Goal: Information Seeking & Learning: Check status

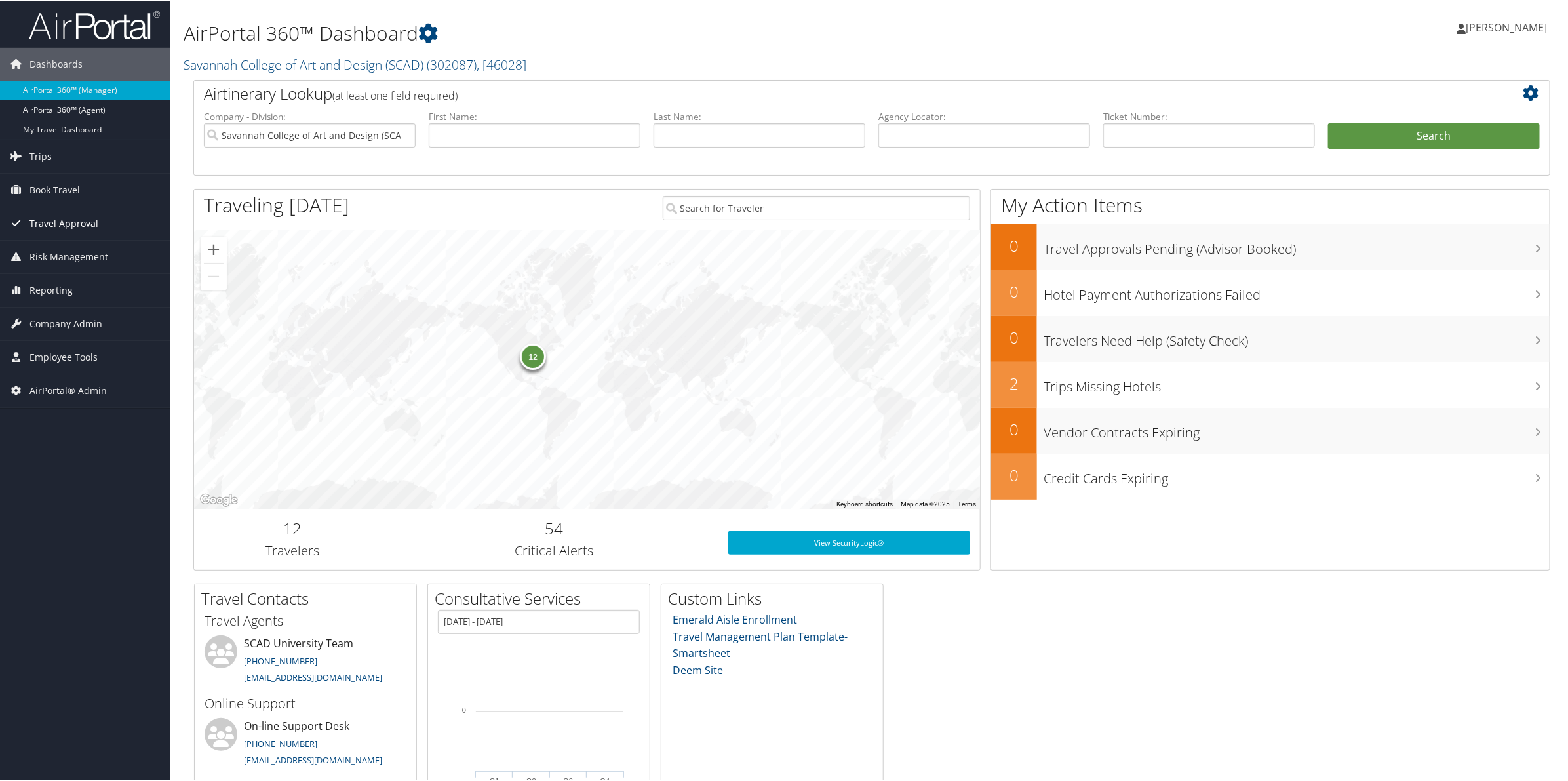
click at [50, 225] on span "Travel Approval" at bounding box center [64, 222] width 69 height 33
click at [76, 184] on span "Book Travel" at bounding box center [55, 189] width 50 height 33
click at [54, 401] on span "Risk Management" at bounding box center [68, 393] width 79 height 33
click at [56, 513] on span "Reporting" at bounding box center [50, 506] width 43 height 33
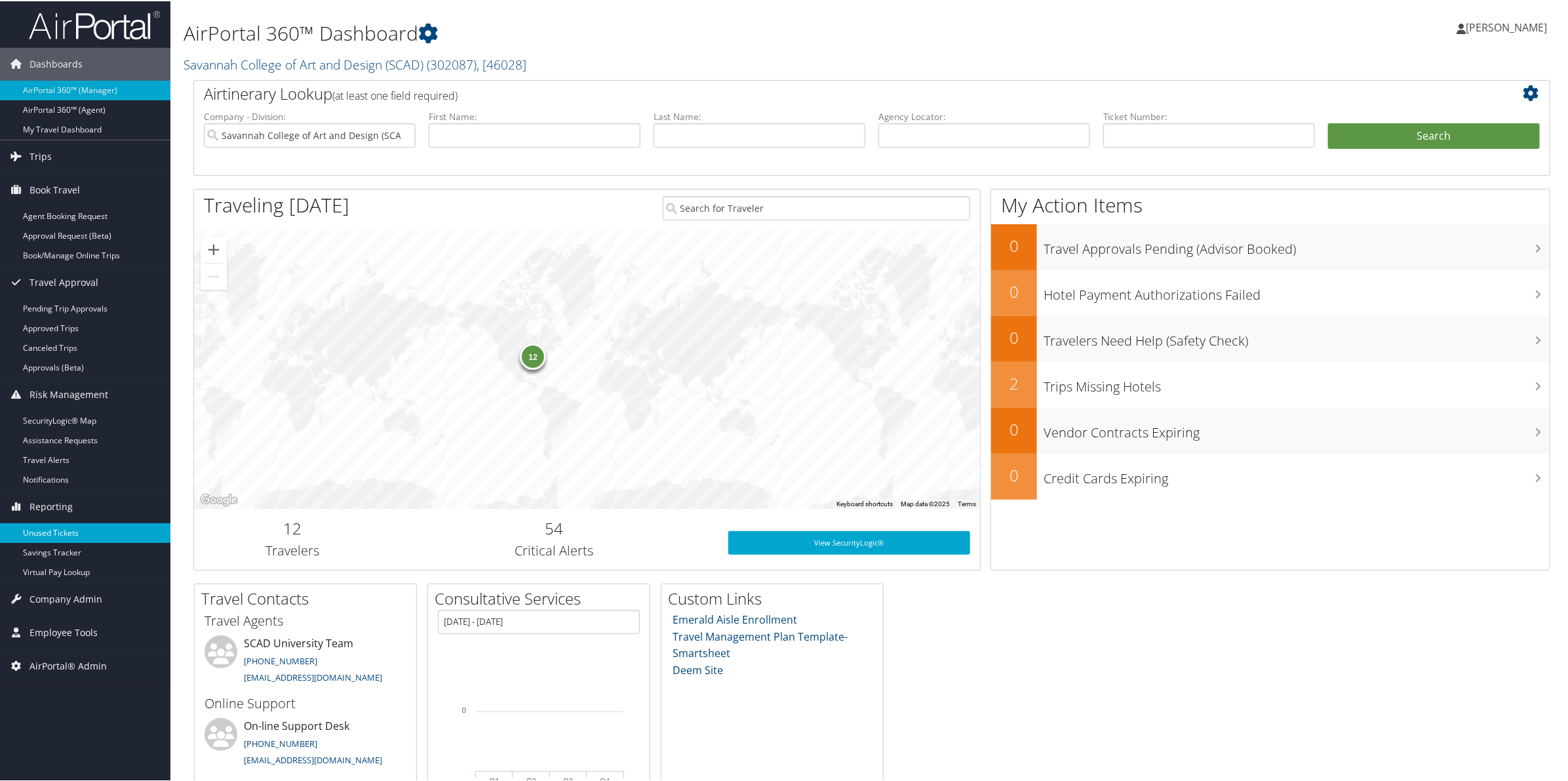
click at [58, 530] on link "Unused Tickets" at bounding box center [85, 532] width 170 height 20
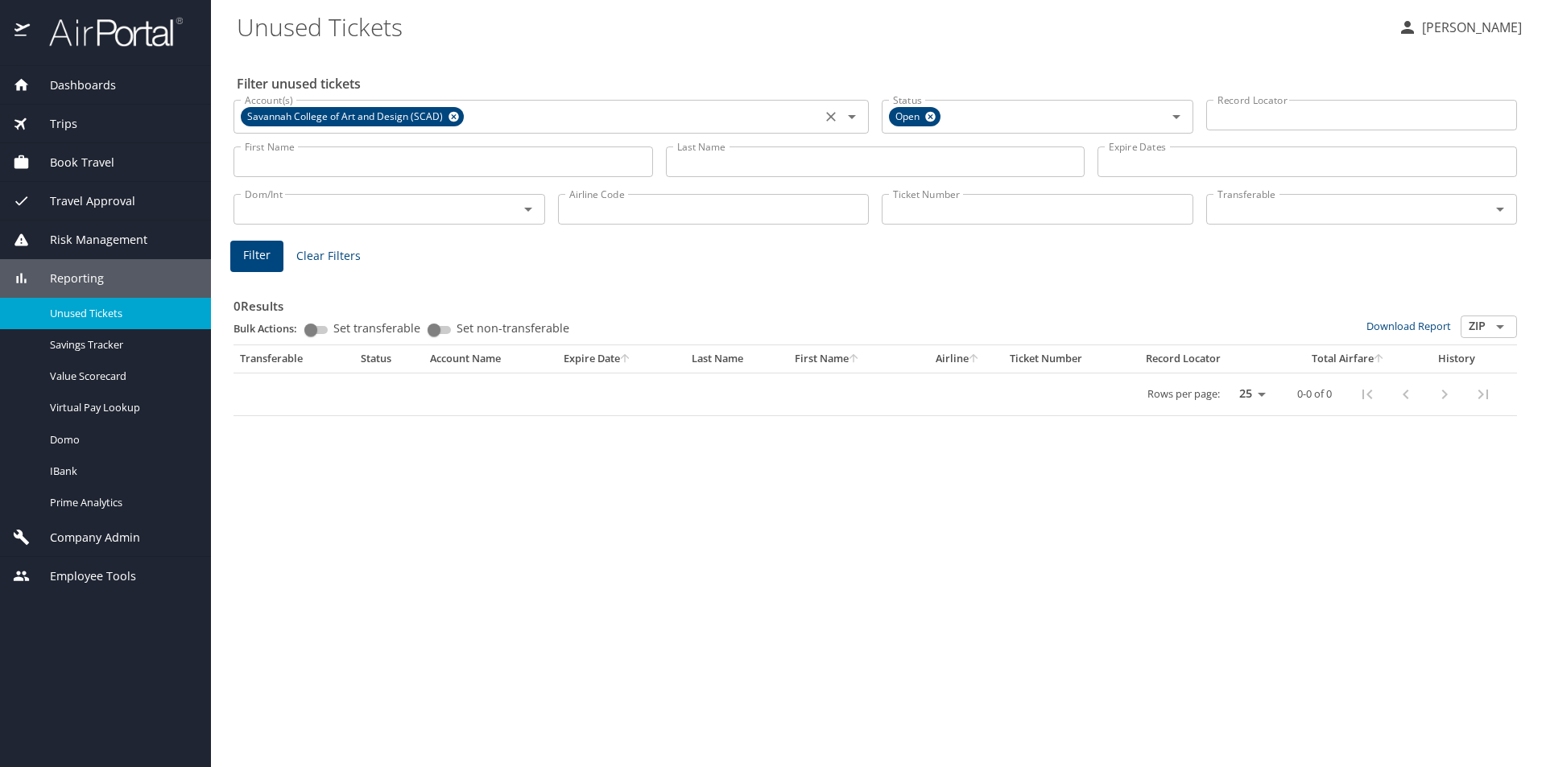
click at [450, 114] on icon at bounding box center [453, 117] width 10 height 10
click at [953, 200] on input "Ticket Number" at bounding box center [1038, 209] width 312 height 31
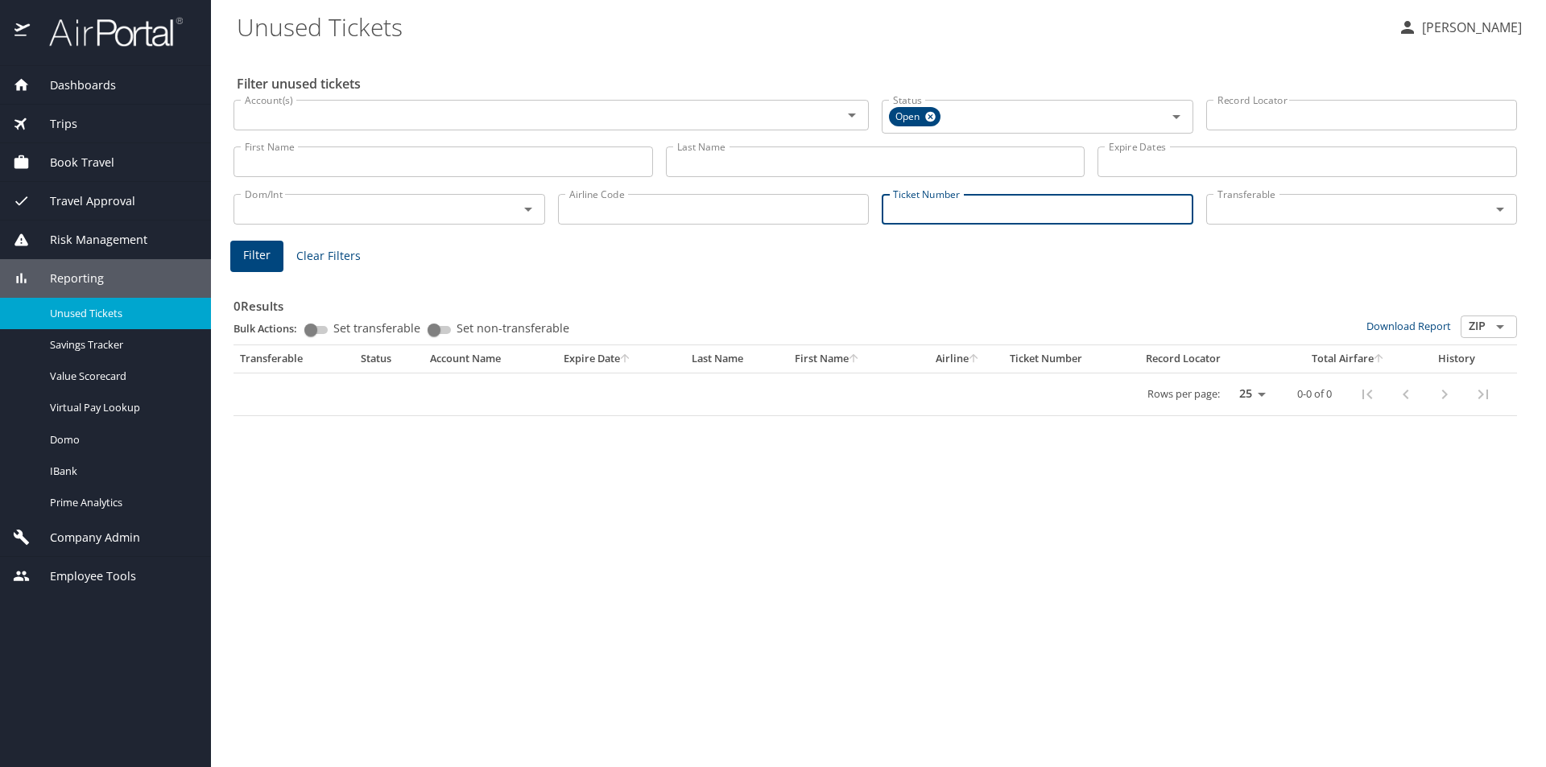
paste input "0068999563400"
type input "0068999563400"
click at [255, 250] on span "Filter" at bounding box center [256, 253] width 27 height 20
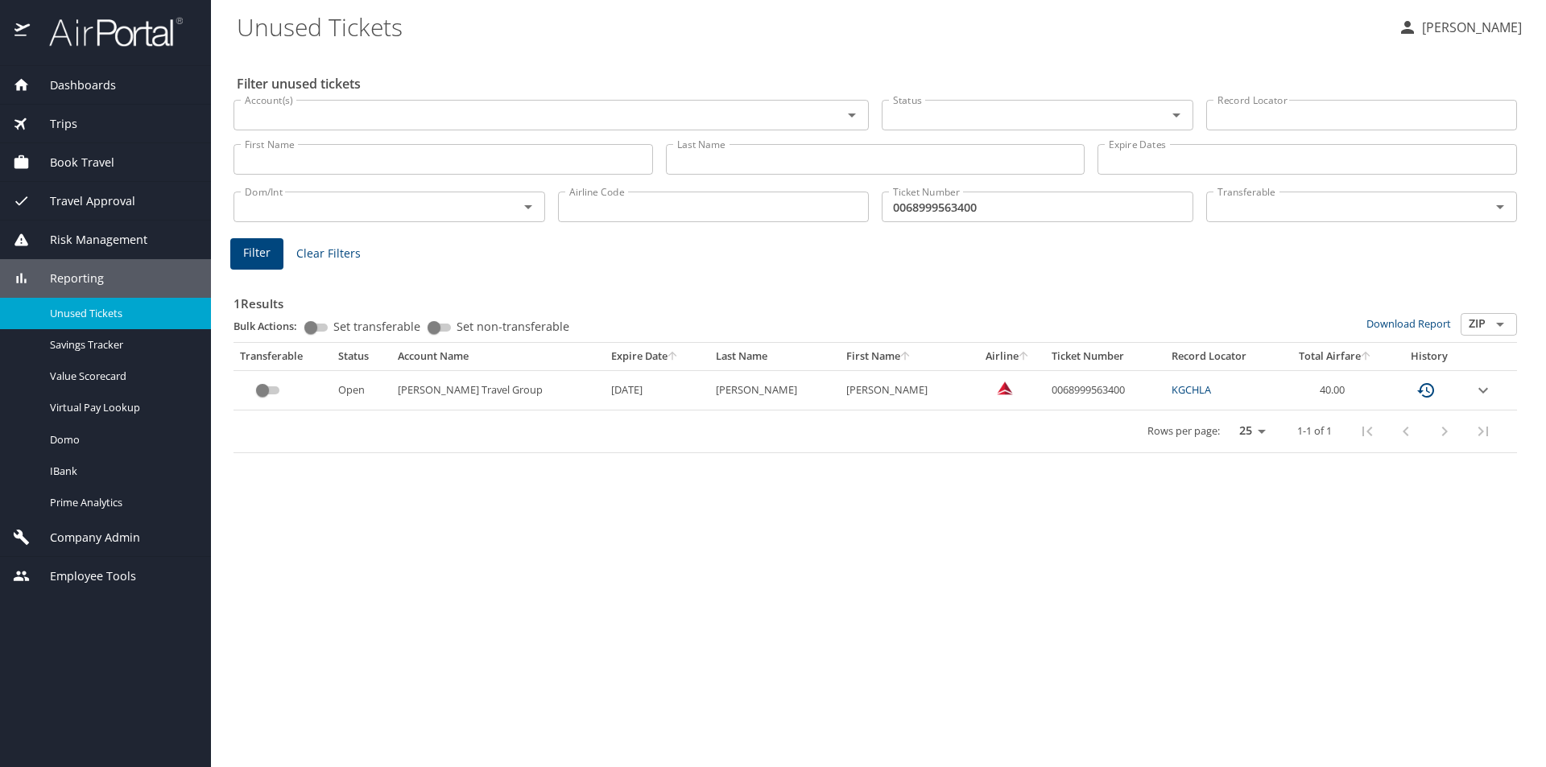
click at [89, 273] on span "Reporting" at bounding box center [67, 279] width 74 height 18
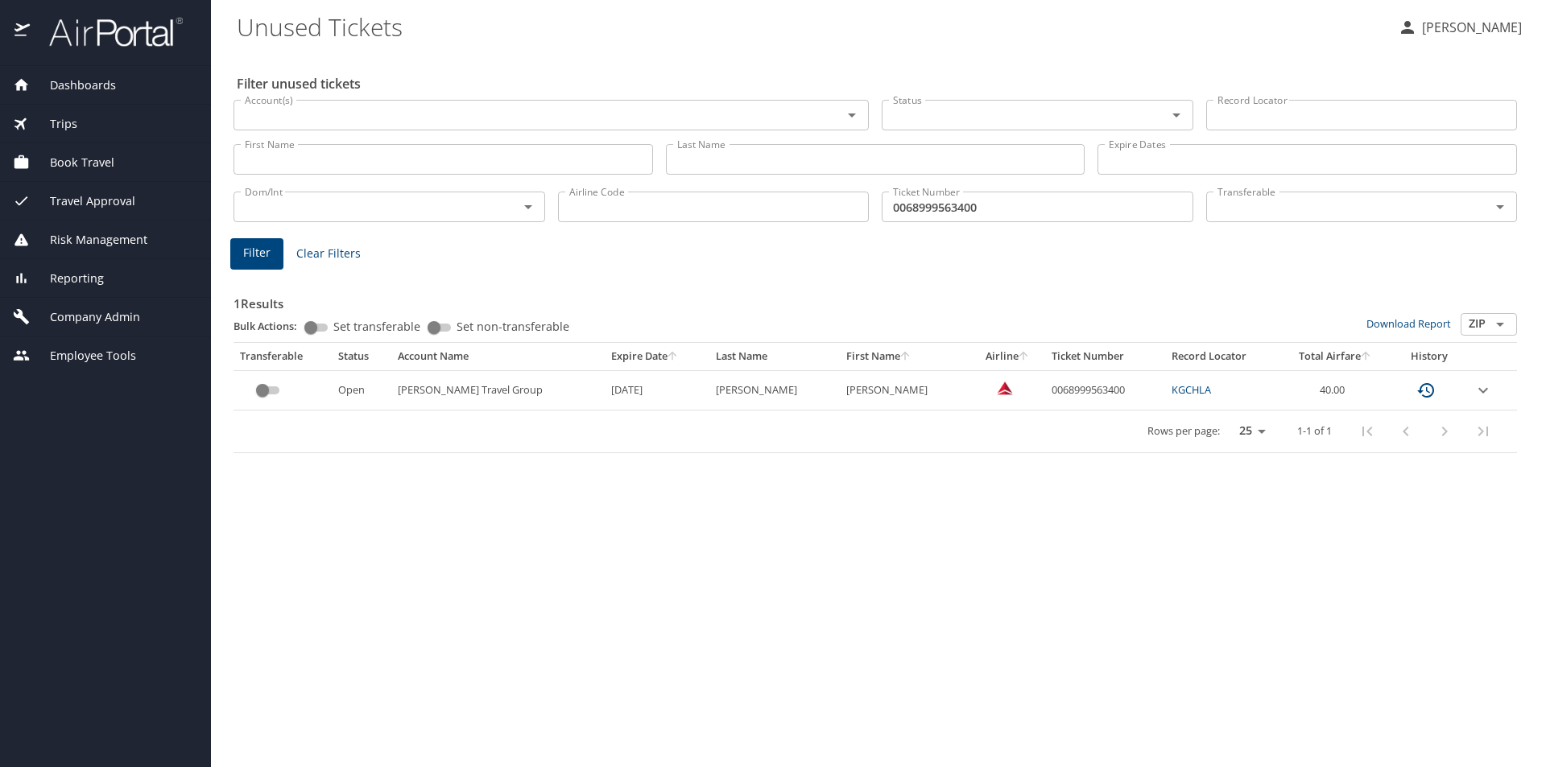
click at [85, 316] on span "Company Admin" at bounding box center [85, 317] width 110 height 18
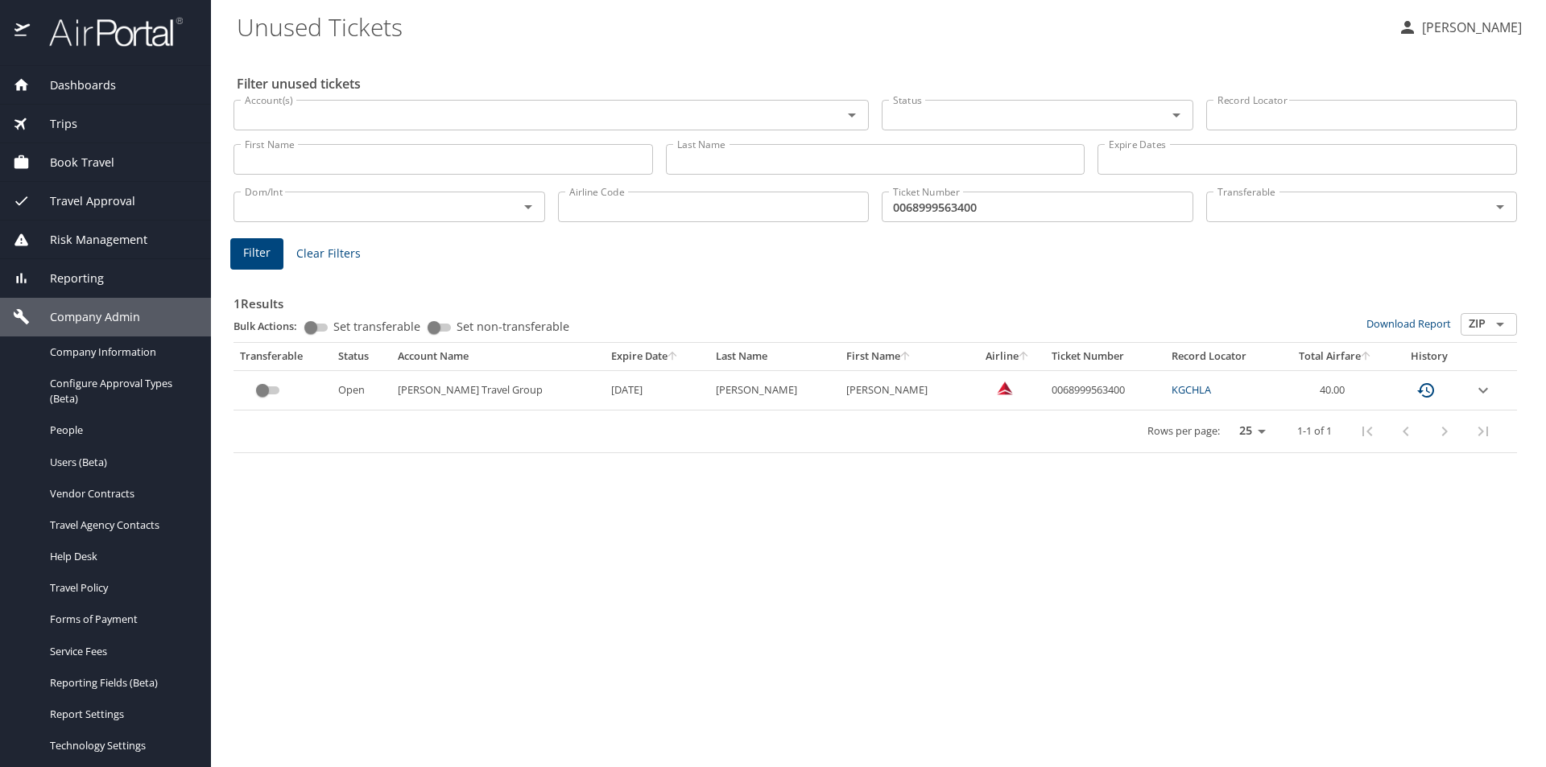
click at [85, 321] on span "Company Admin" at bounding box center [85, 317] width 110 height 18
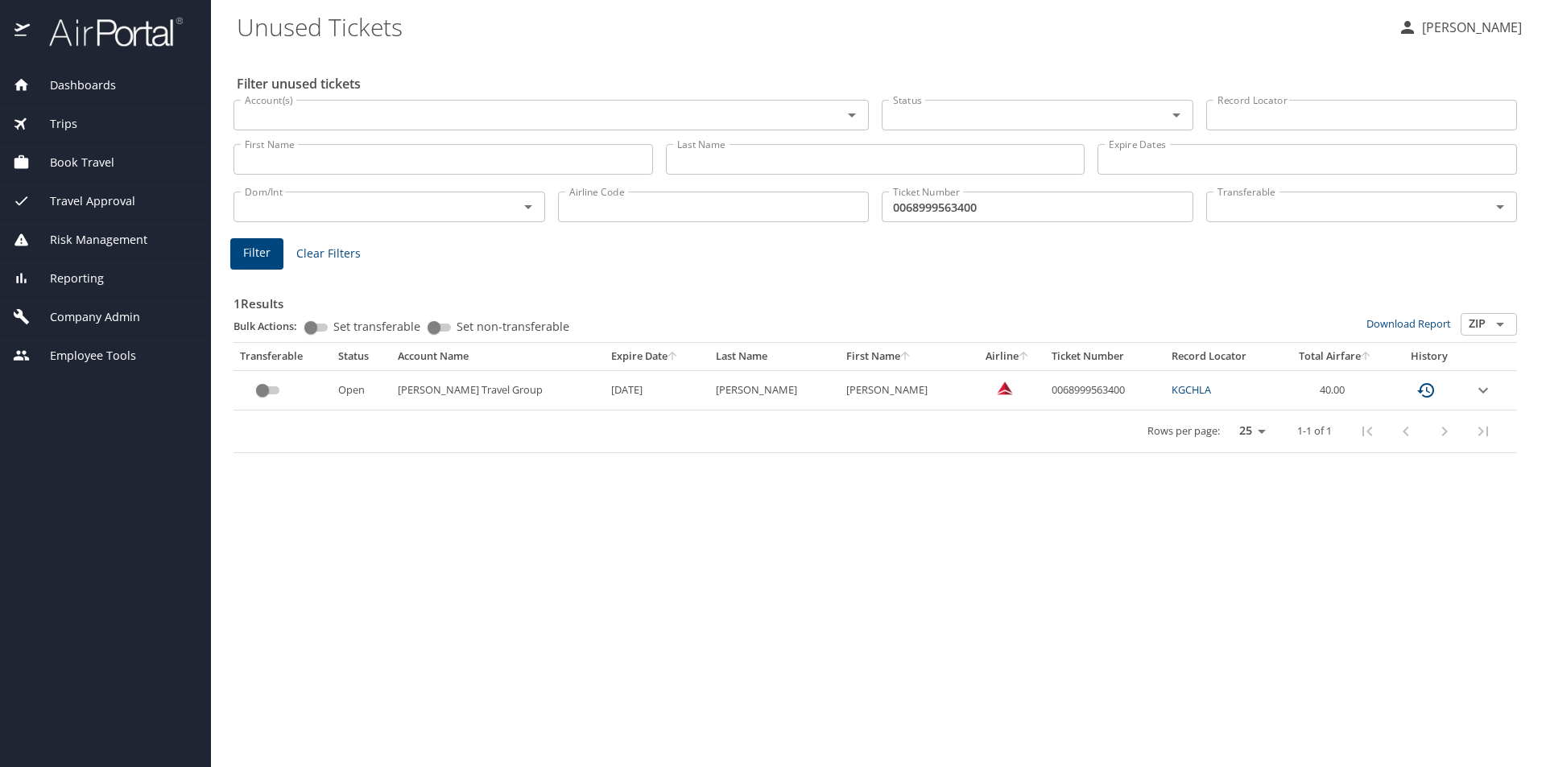
click at [75, 320] on span "Company Admin" at bounding box center [85, 317] width 110 height 18
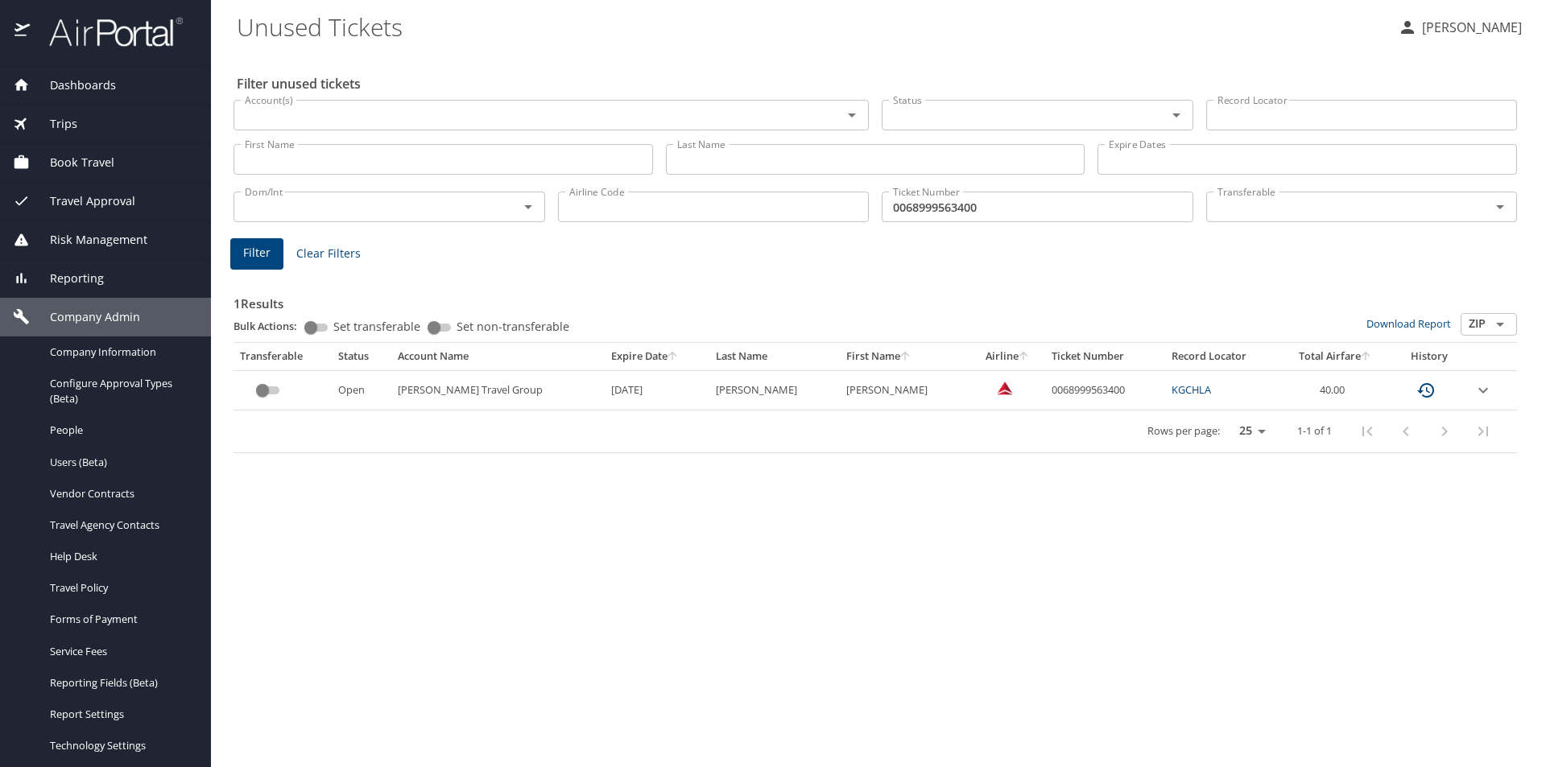
click at [75, 320] on span "Company Admin" at bounding box center [85, 317] width 110 height 18
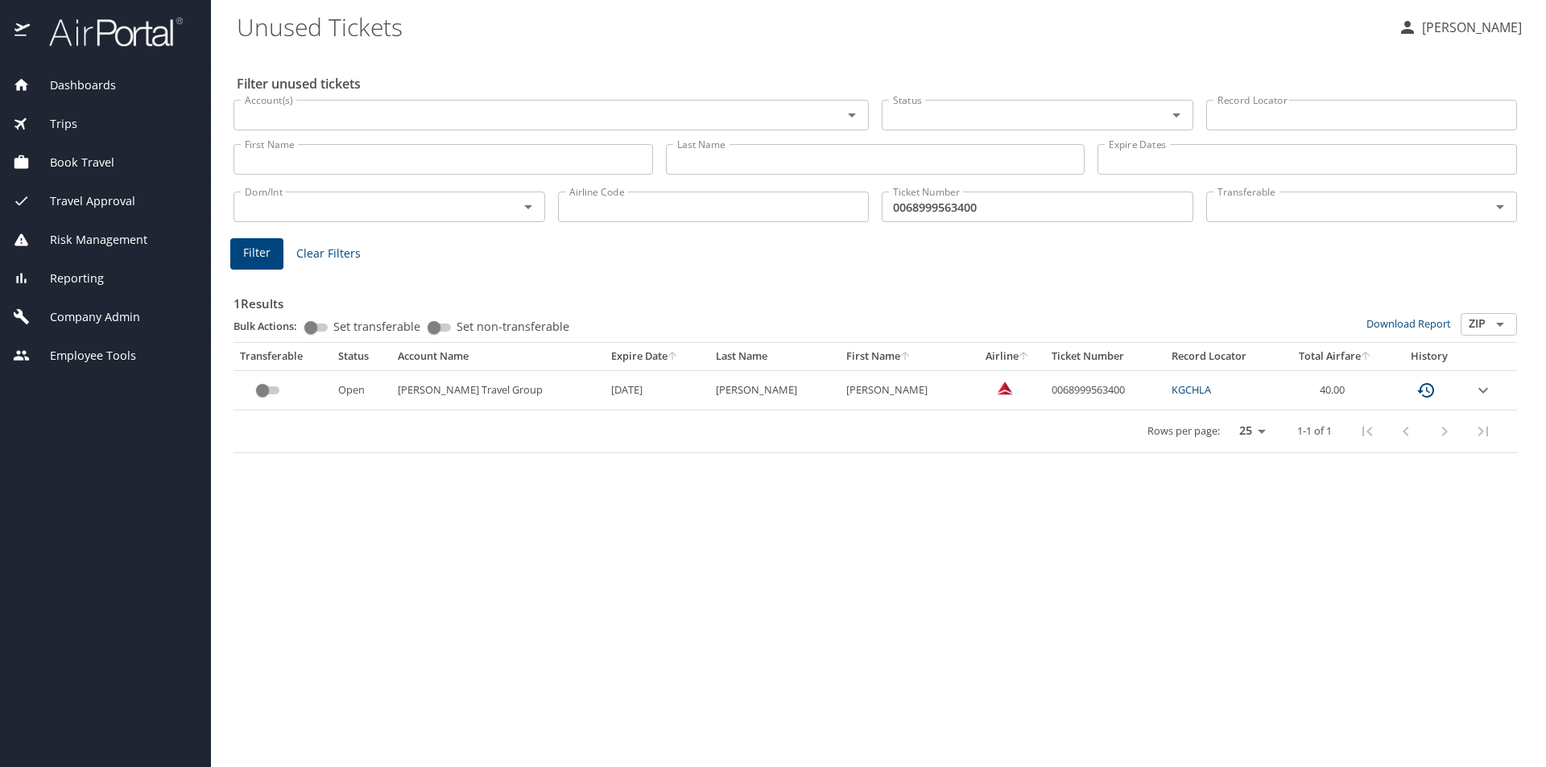
click at [99, 349] on span "Employee Tools" at bounding box center [83, 356] width 106 height 18
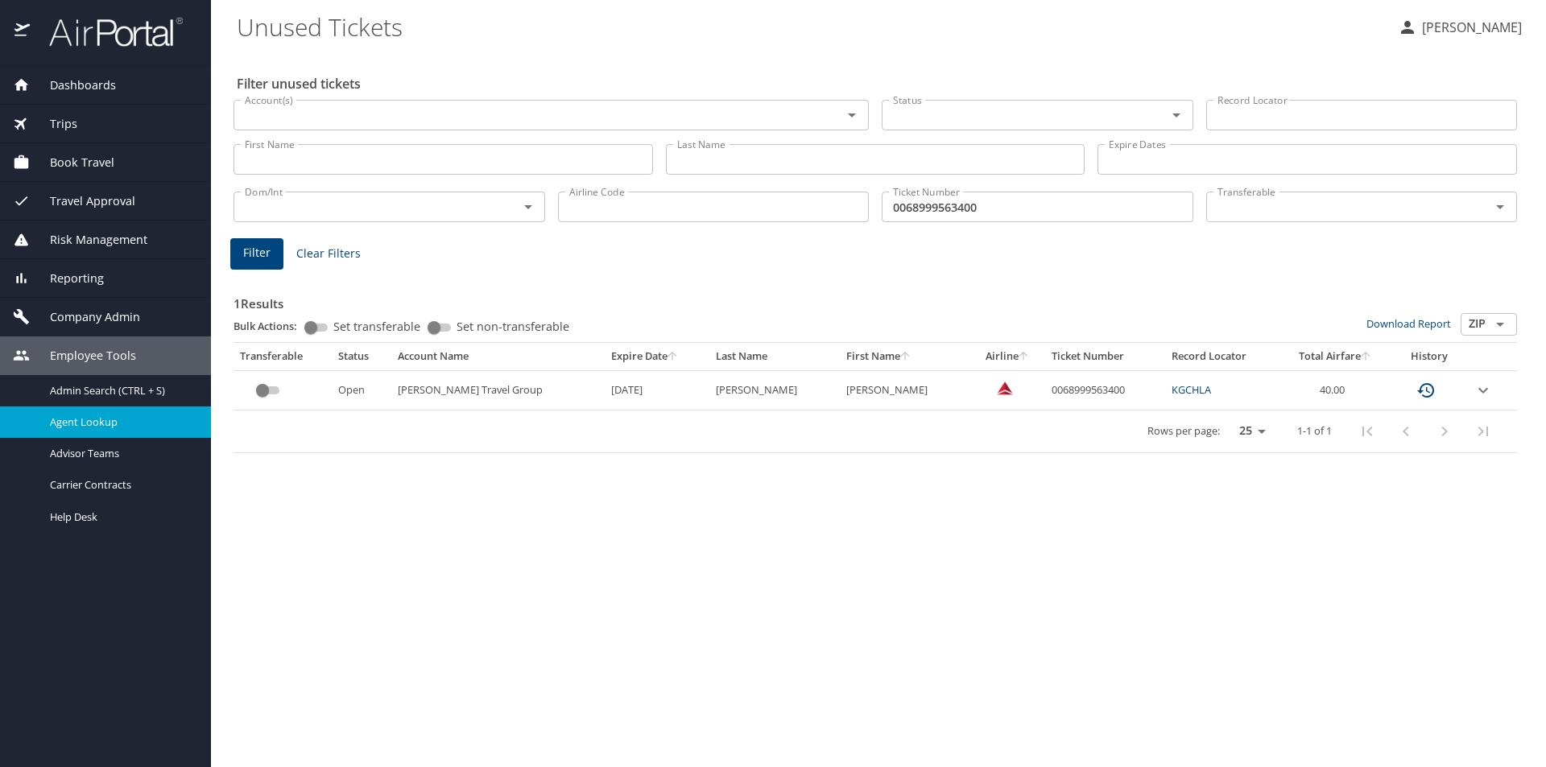
click at [96, 418] on span "Agent Lookup" at bounding box center [121, 422] width 142 height 15
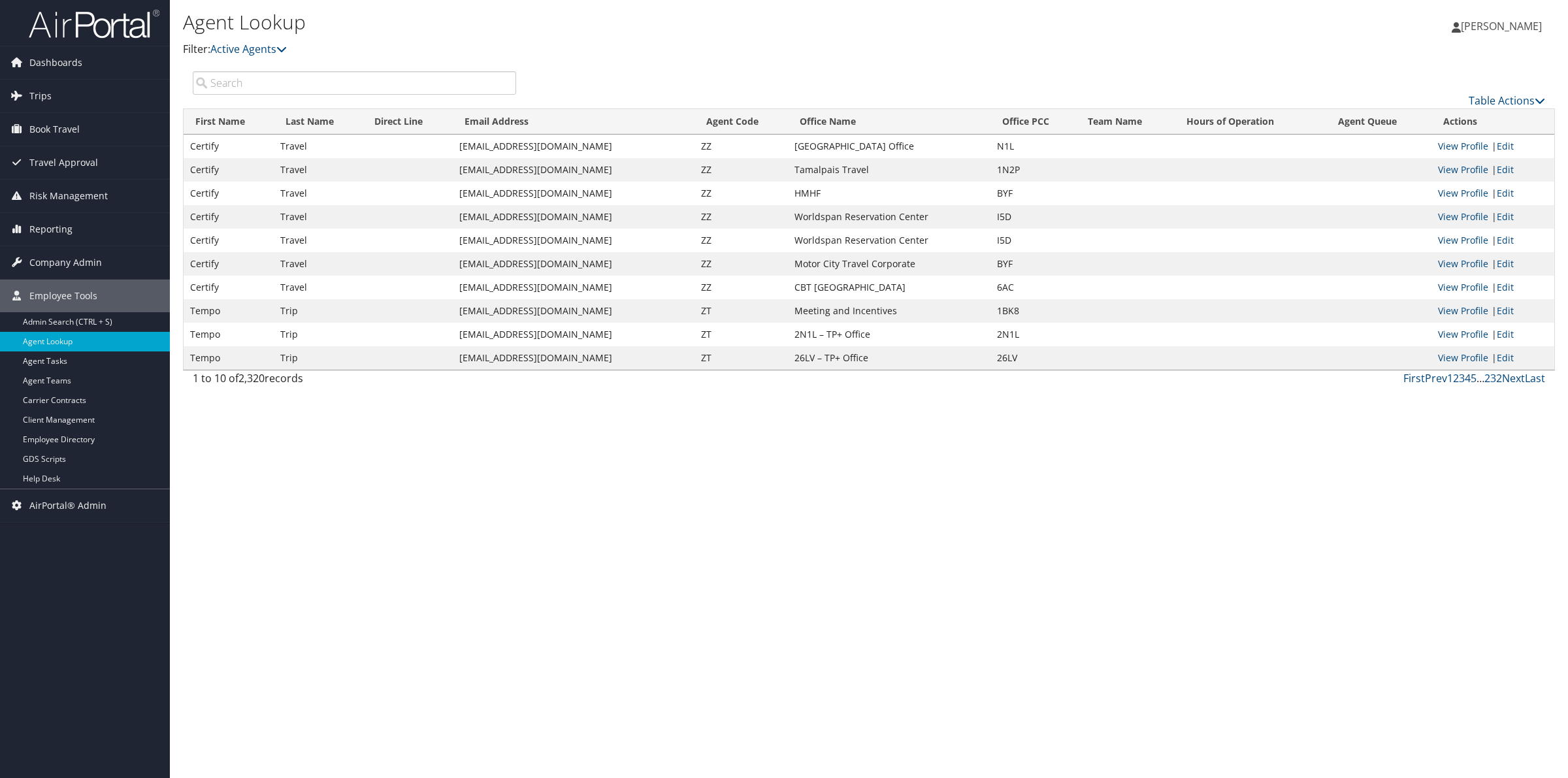
click at [351, 88] on input "search" at bounding box center [355, 83] width 324 height 24
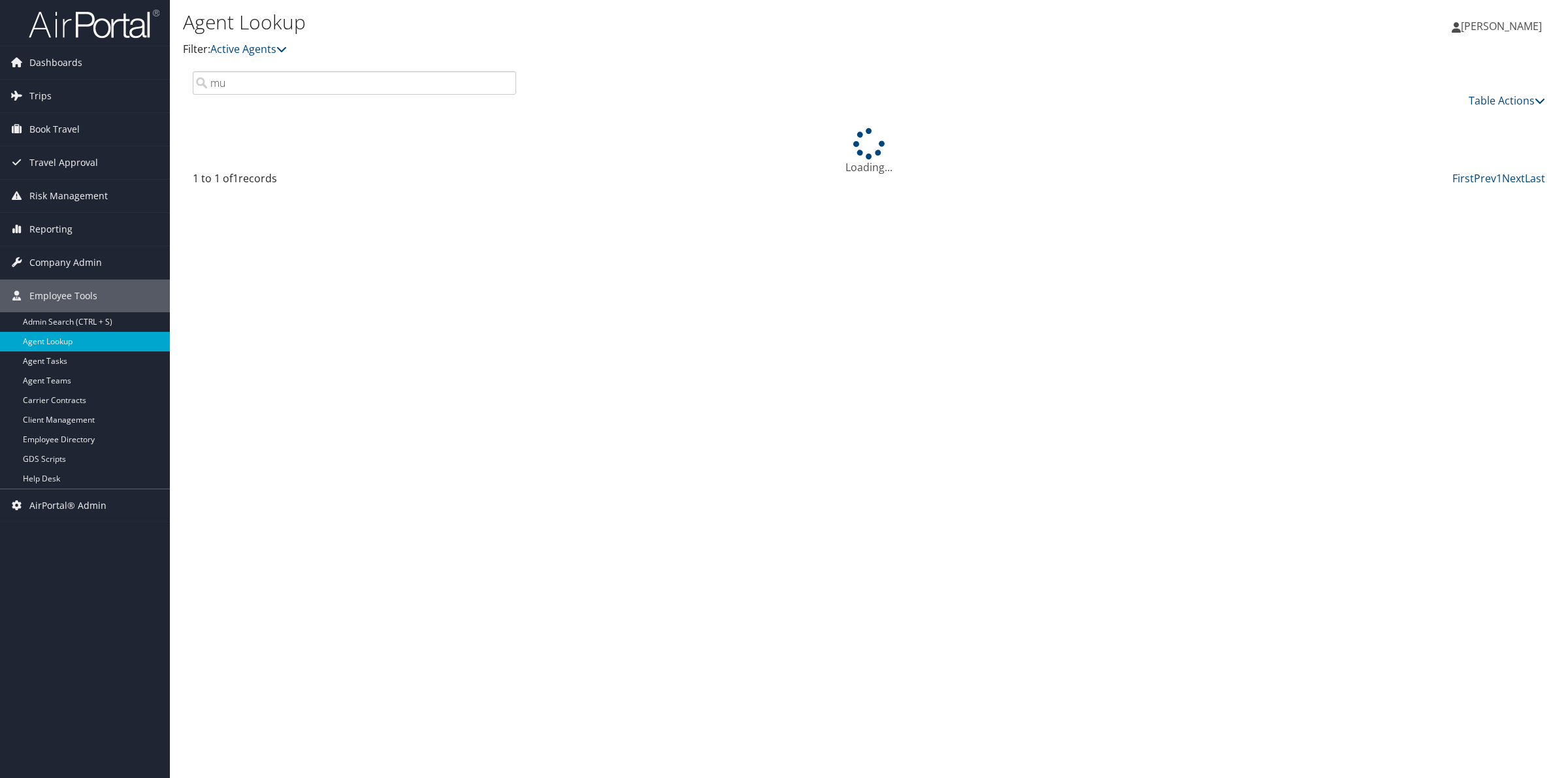
type input "m"
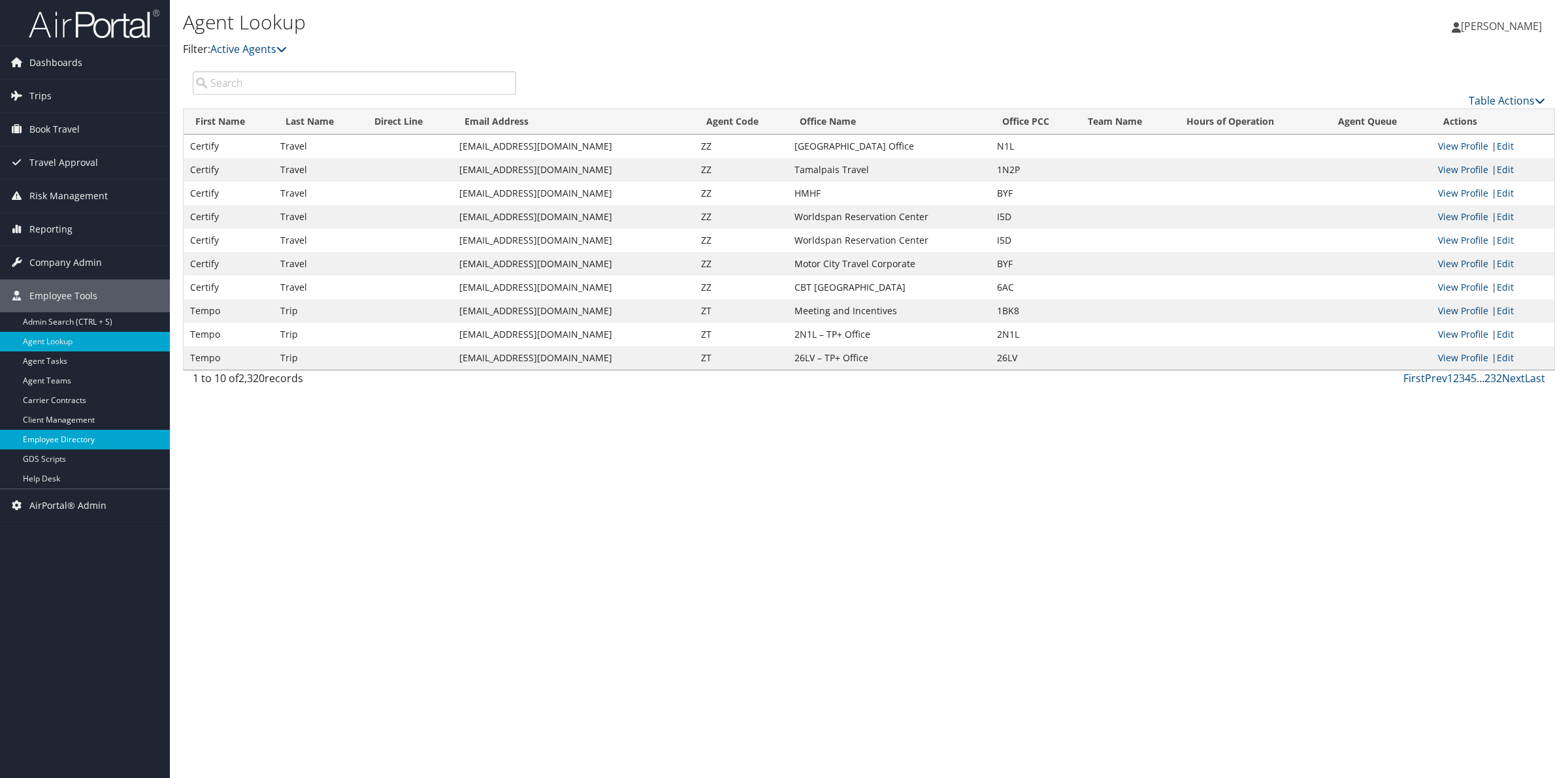
click at [54, 445] on link "Employee Directory" at bounding box center [84, 440] width 170 height 19
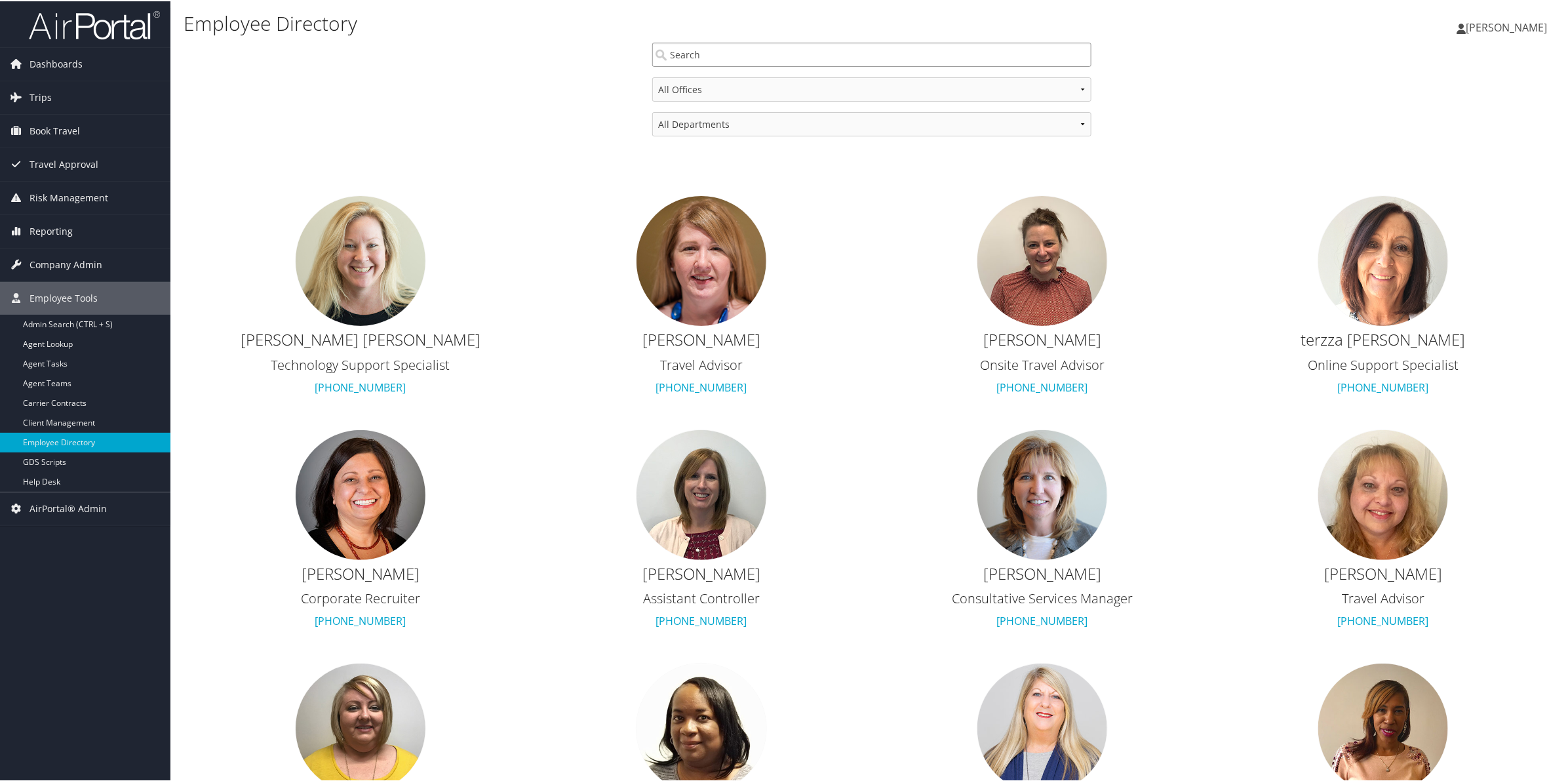
click at [723, 52] on input "search" at bounding box center [871, 54] width 439 height 24
type input "m"
type input "g"
click at [69, 268] on span "Company Admin" at bounding box center [65, 264] width 72 height 33
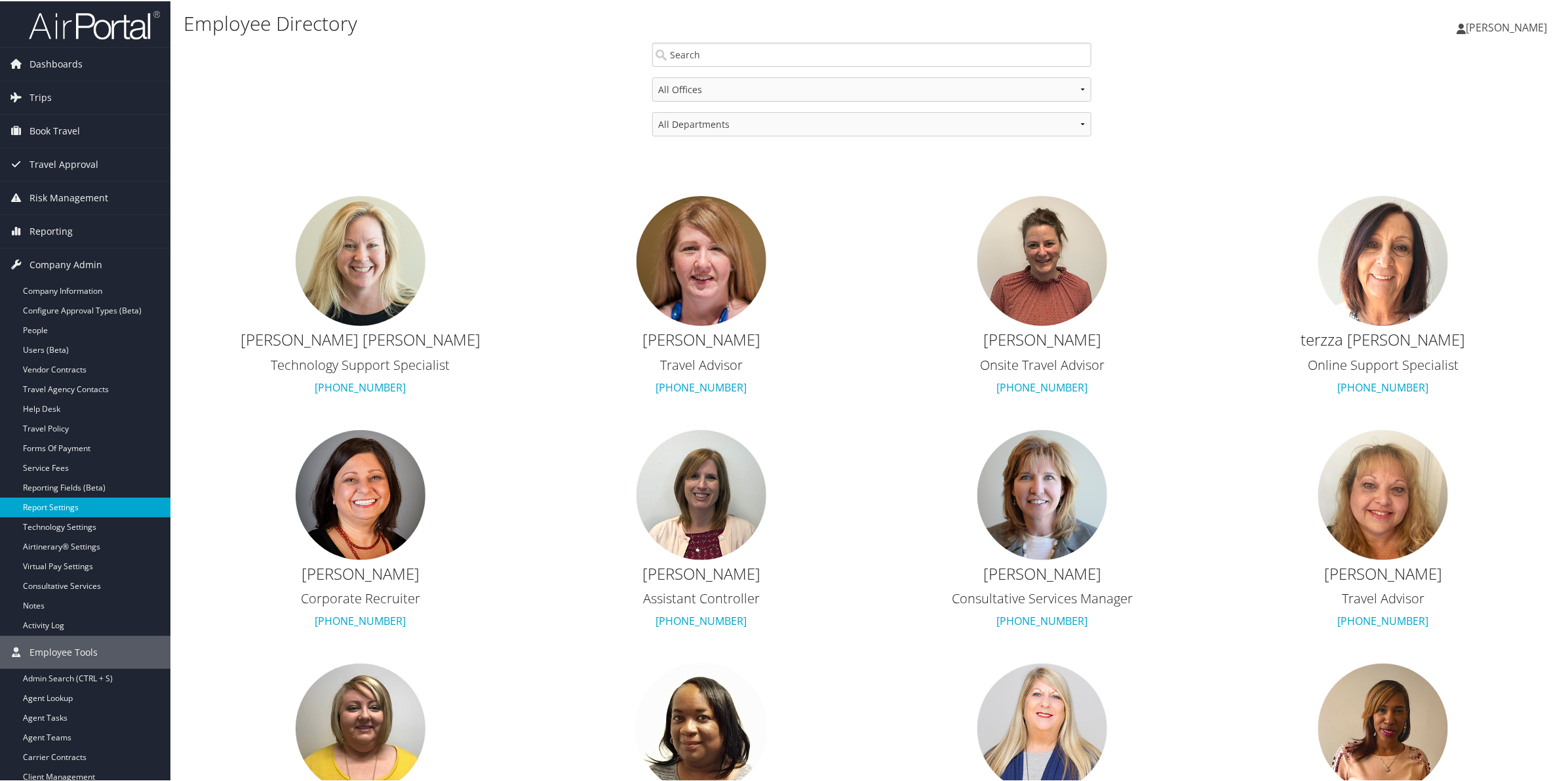
click at [53, 516] on link "Report Settings" at bounding box center [85, 507] width 170 height 20
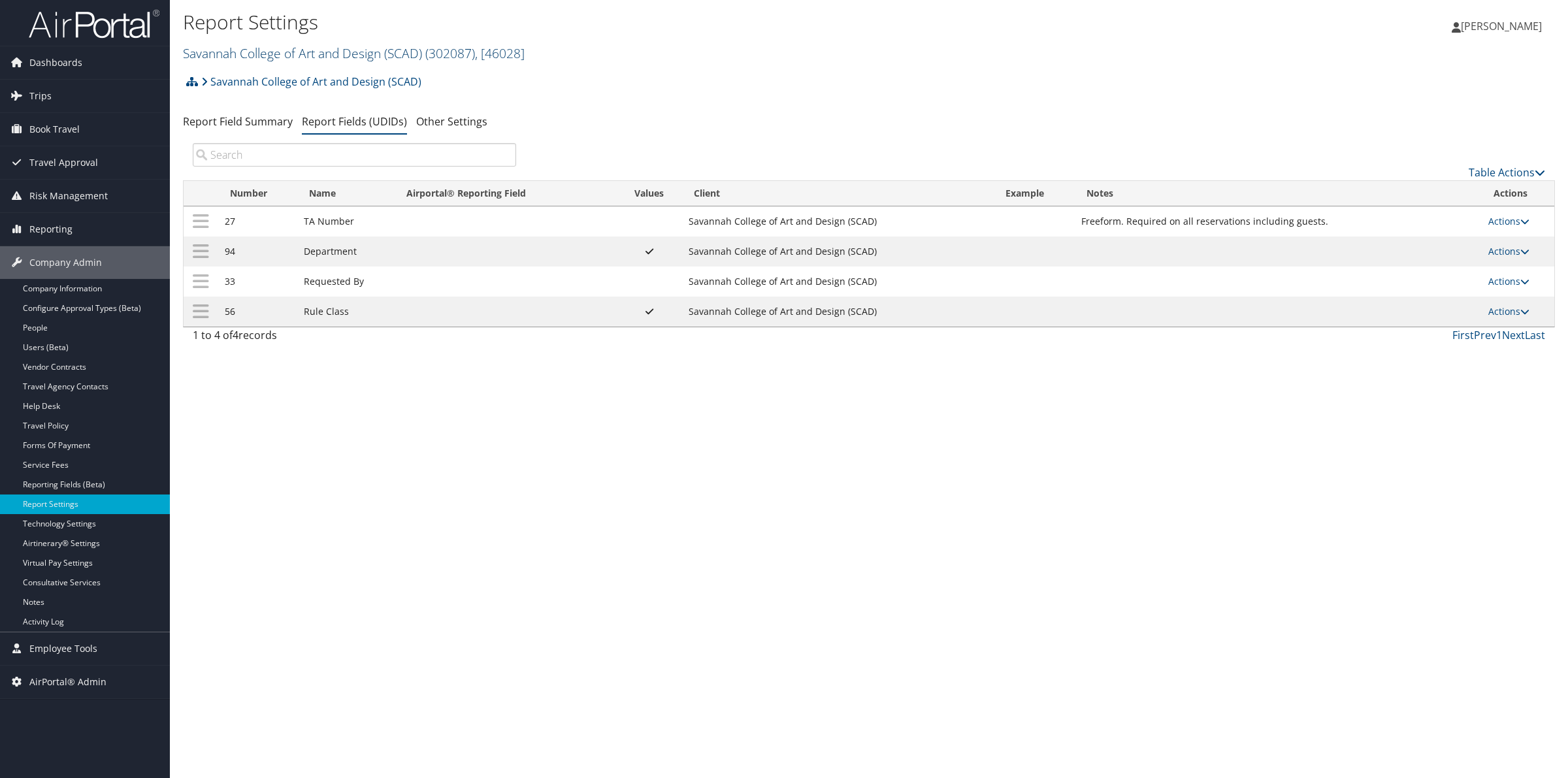
click at [216, 50] on link "Savannah College of Art and Design (SCAD) ( 302087 ) , [ 46028 ]" at bounding box center [353, 54] width 342 height 18
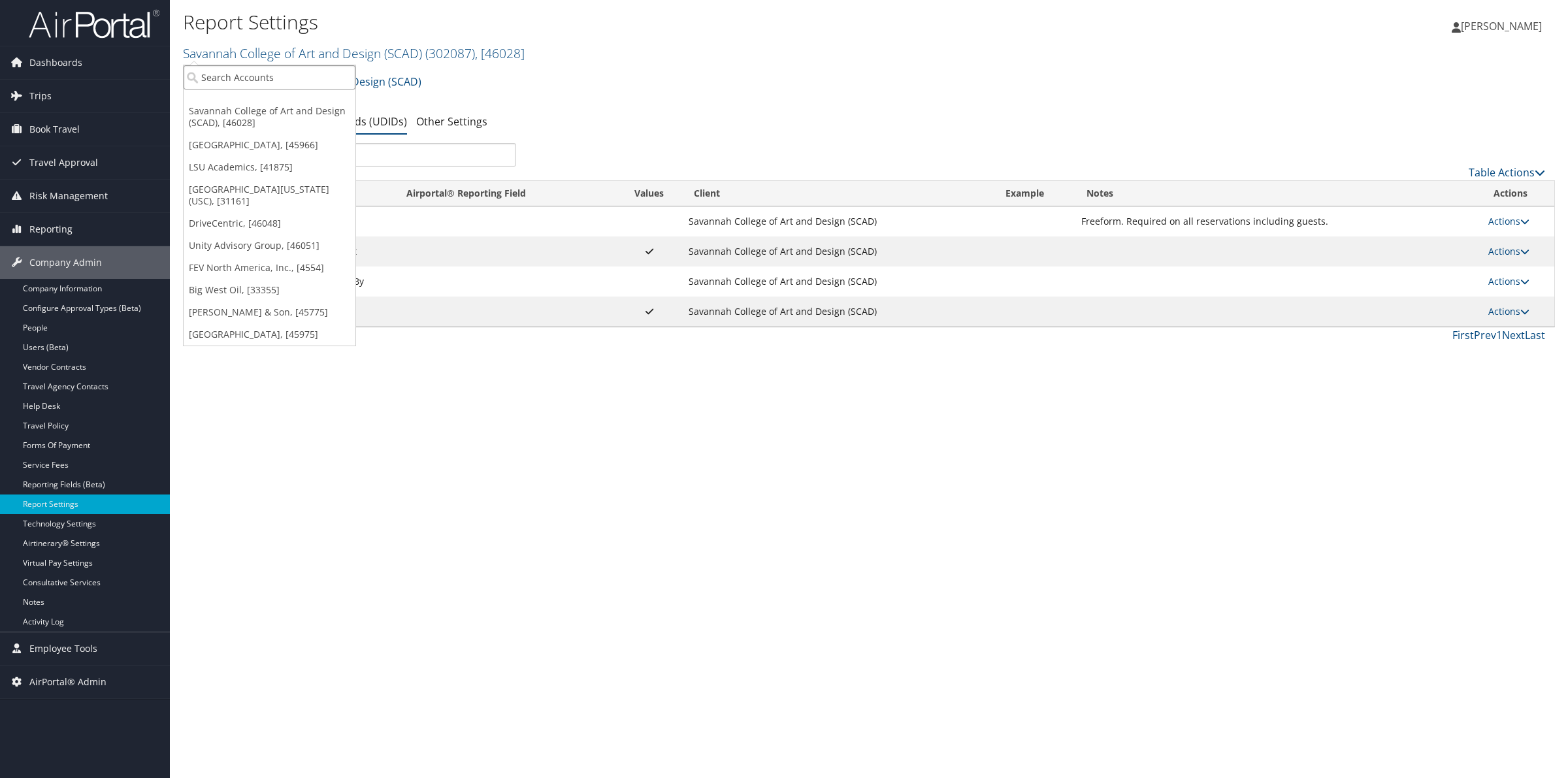
click at [209, 85] on input "search" at bounding box center [269, 78] width 172 height 24
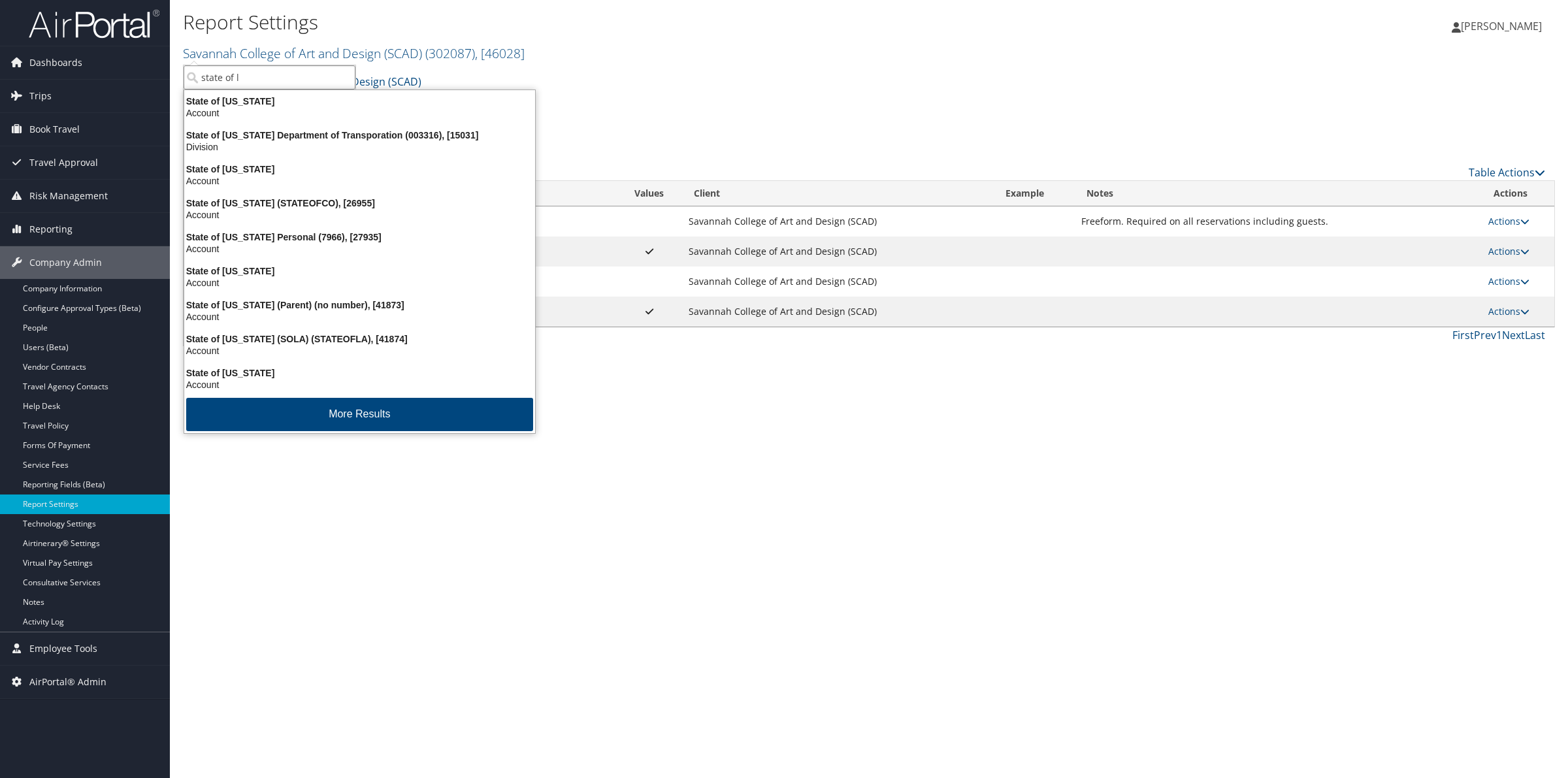
type input "state of lo"
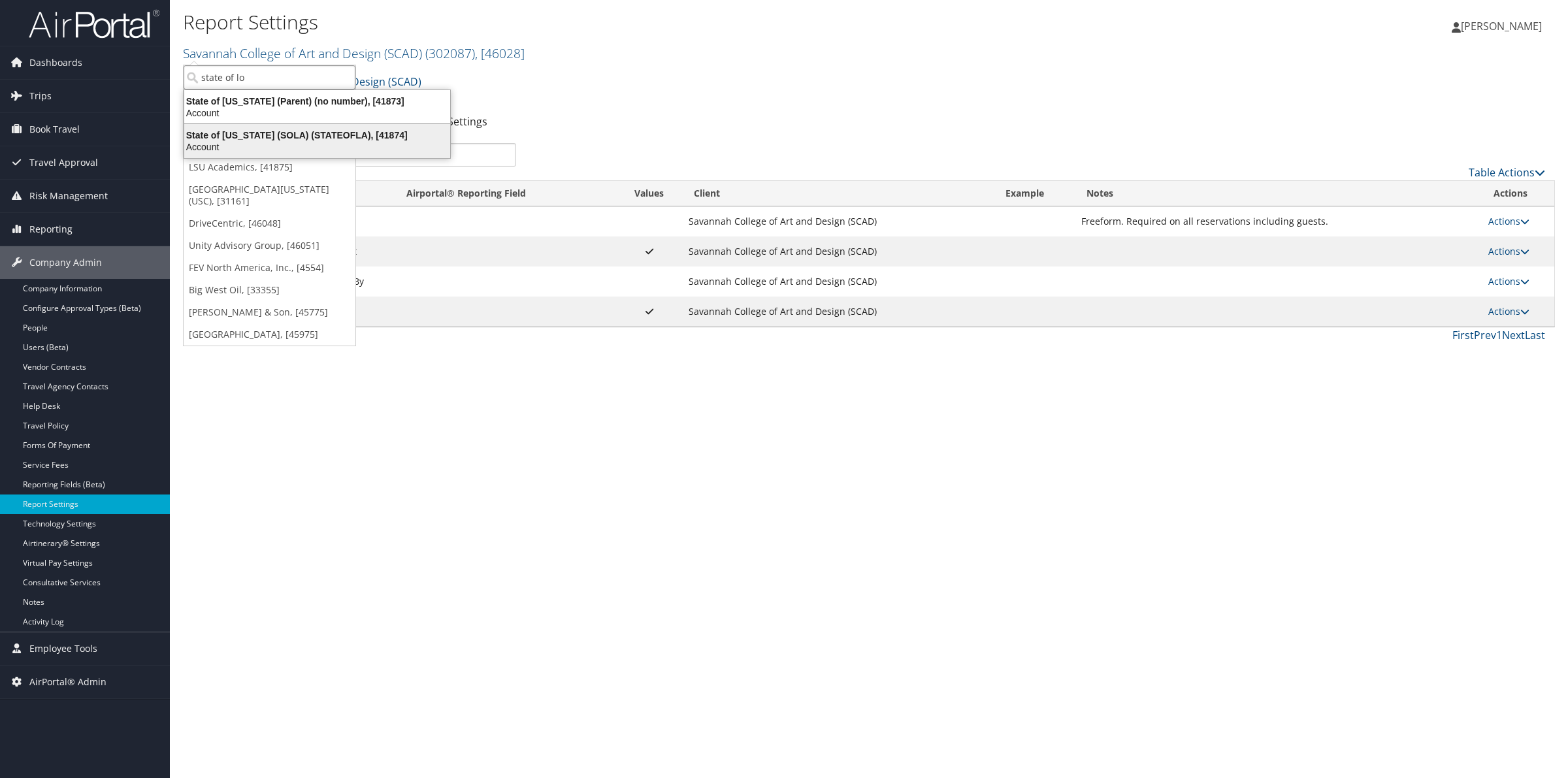
click at [247, 138] on div "State of Louisiana (SOLA) (STATEOFLA), [41874]" at bounding box center [317, 135] width 282 height 11
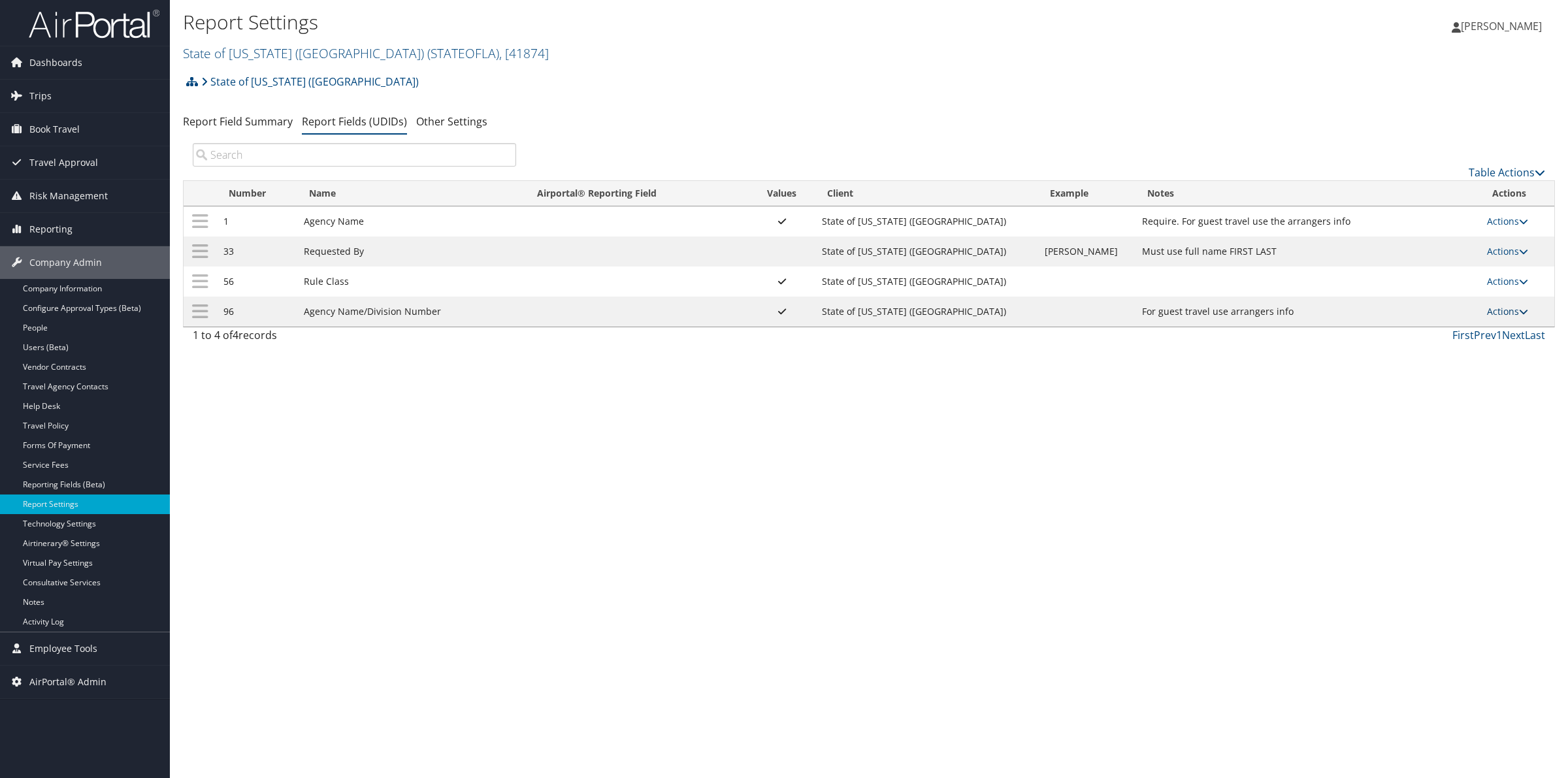
click at [1503, 315] on link "Actions" at bounding box center [1508, 311] width 41 height 12
click at [1490, 327] on link "Update Report Field Values" at bounding box center [1454, 331] width 141 height 22
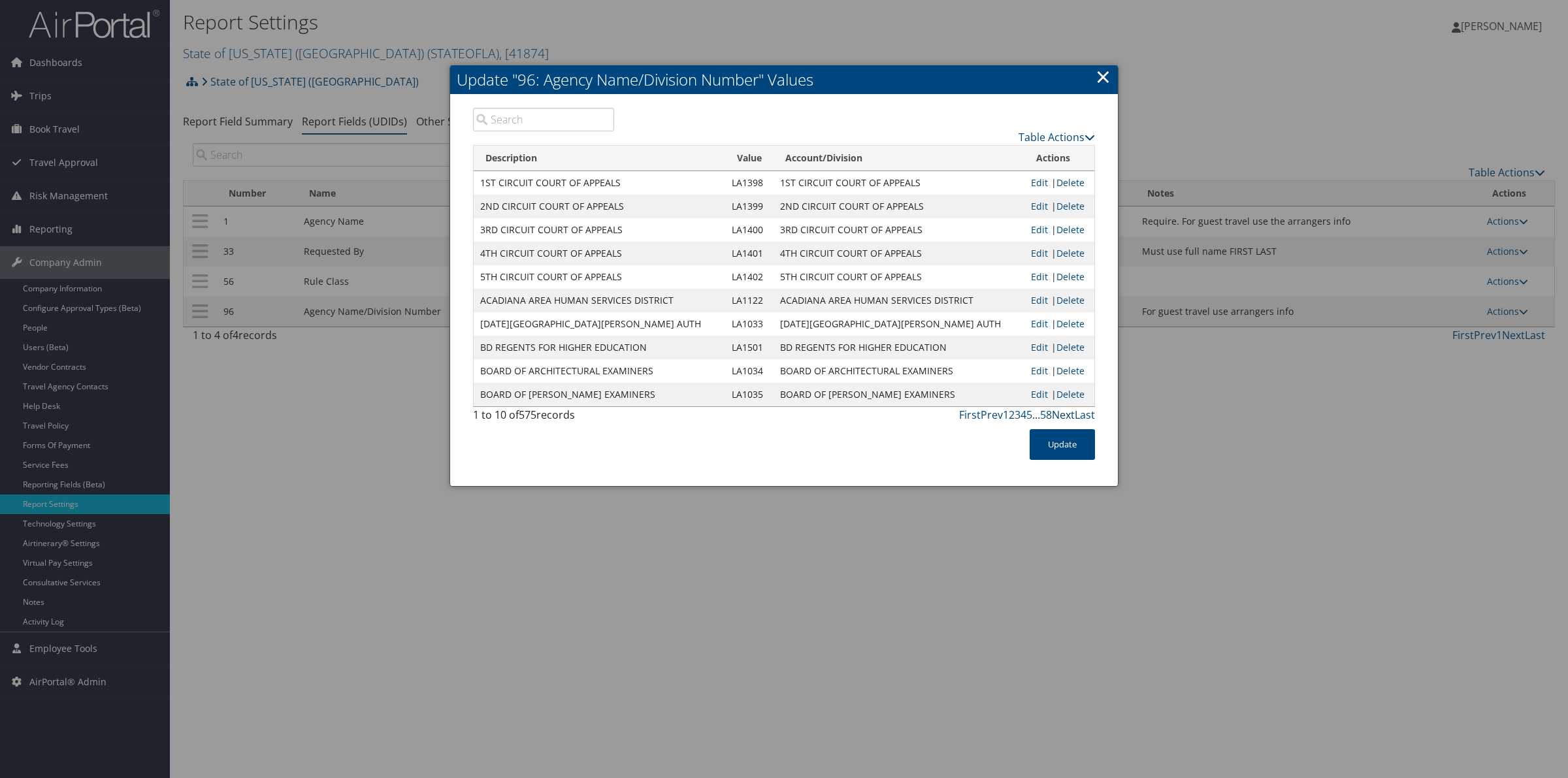
click at [1062, 417] on link "Next" at bounding box center [1063, 415] width 23 height 15
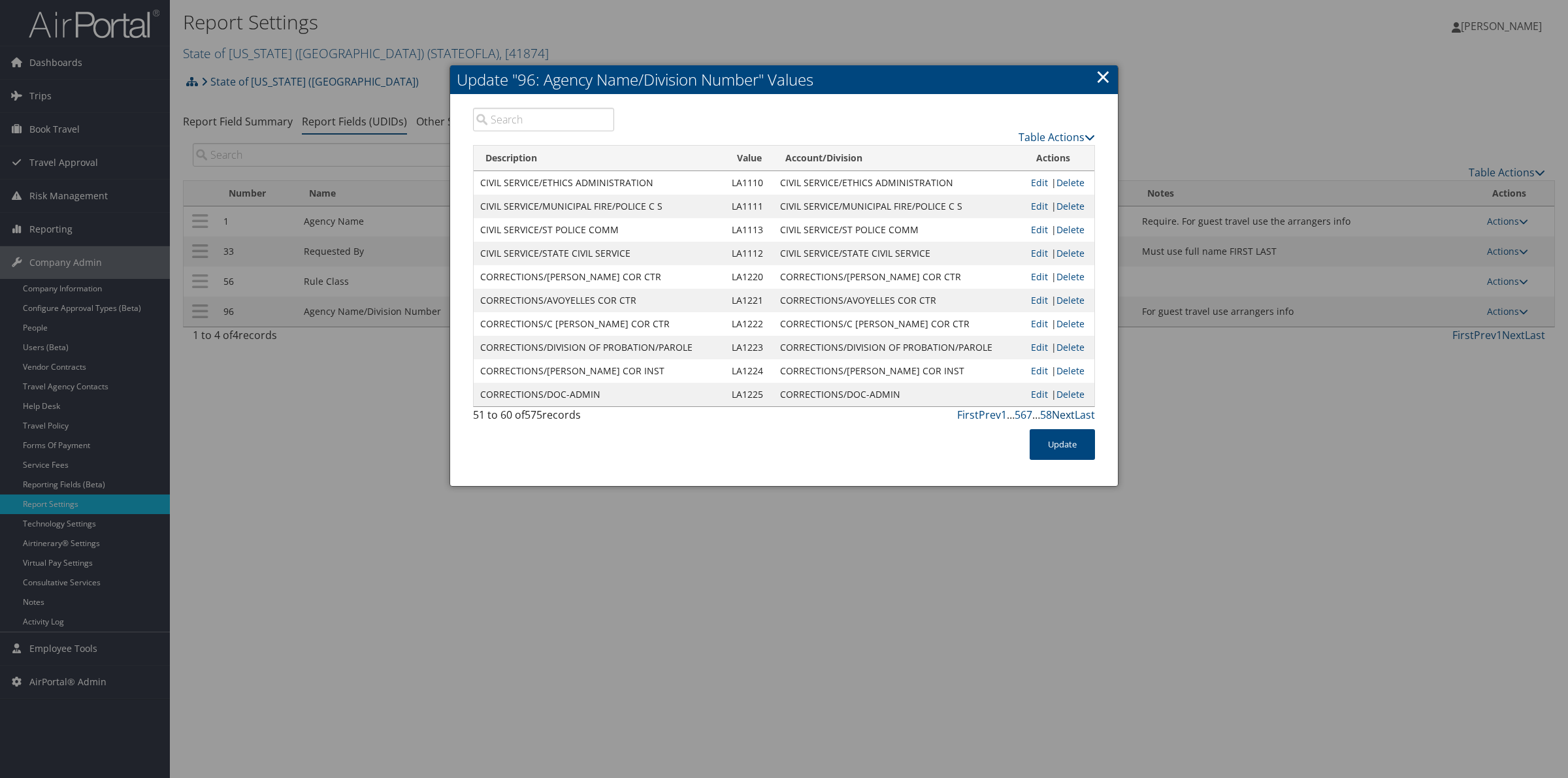
click at [1062, 417] on link "Next" at bounding box center [1063, 415] width 23 height 15
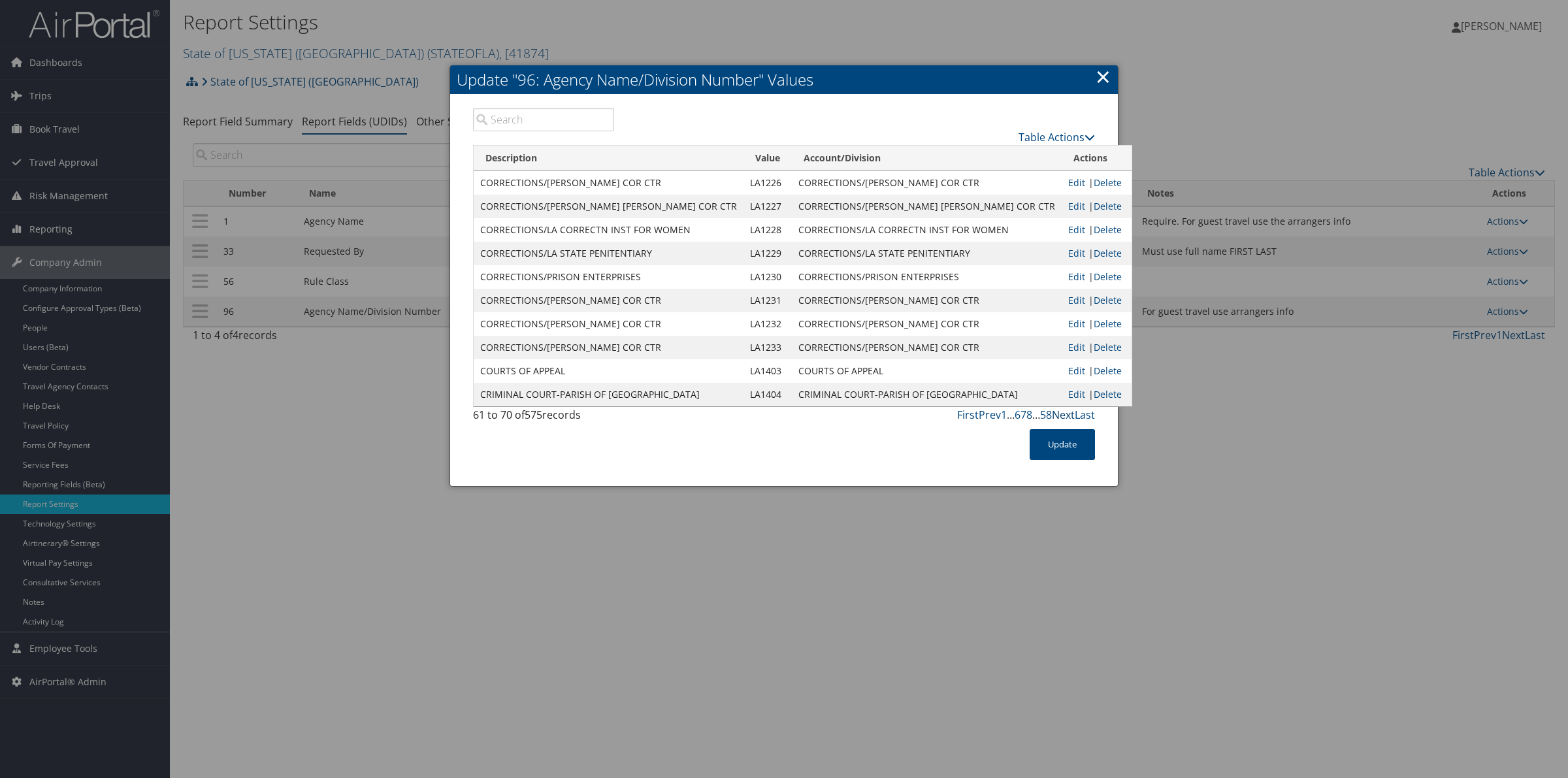
click at [1062, 417] on link "Next" at bounding box center [1063, 415] width 23 height 15
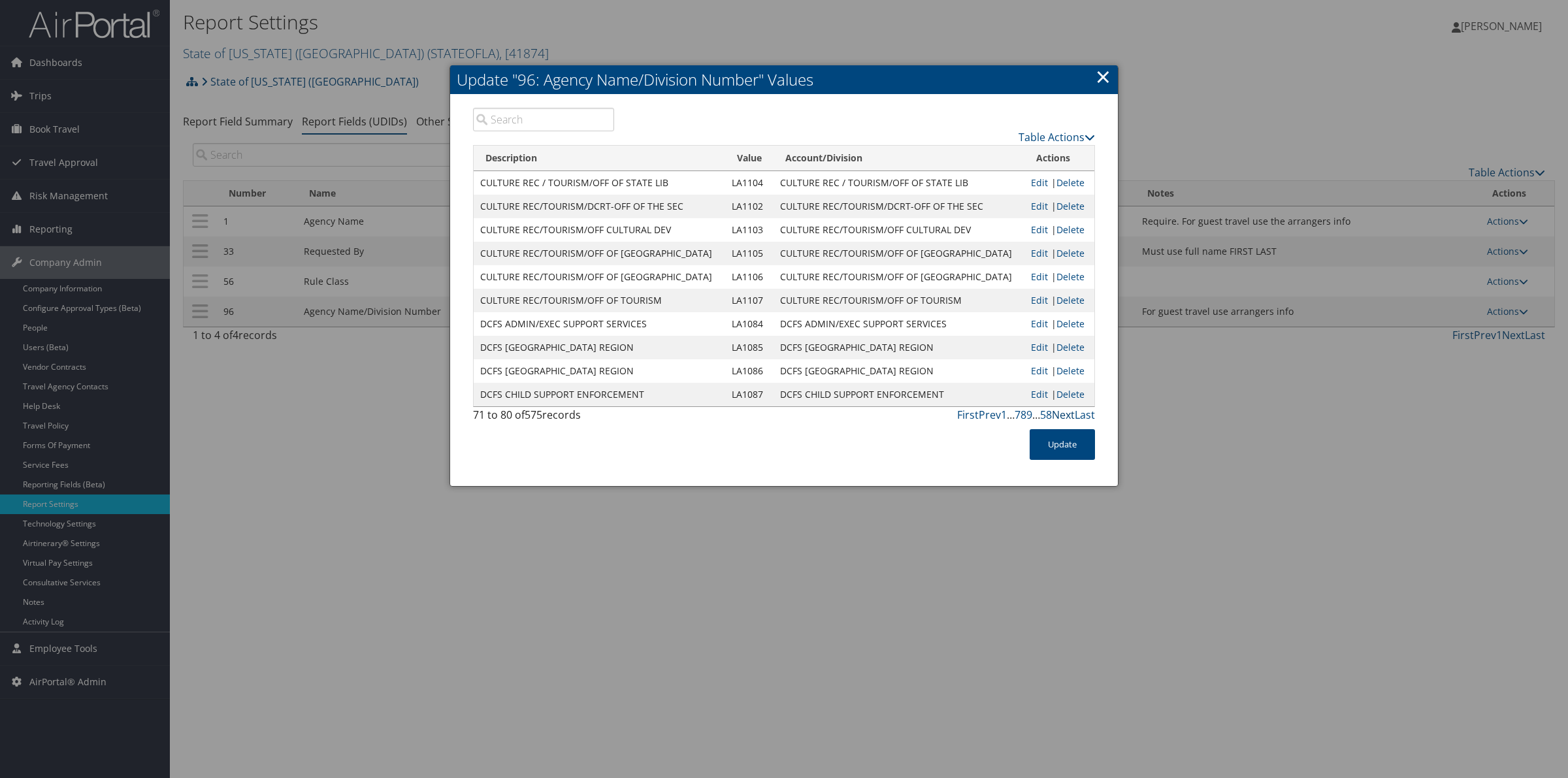
click at [1062, 414] on link "Next" at bounding box center [1063, 415] width 23 height 15
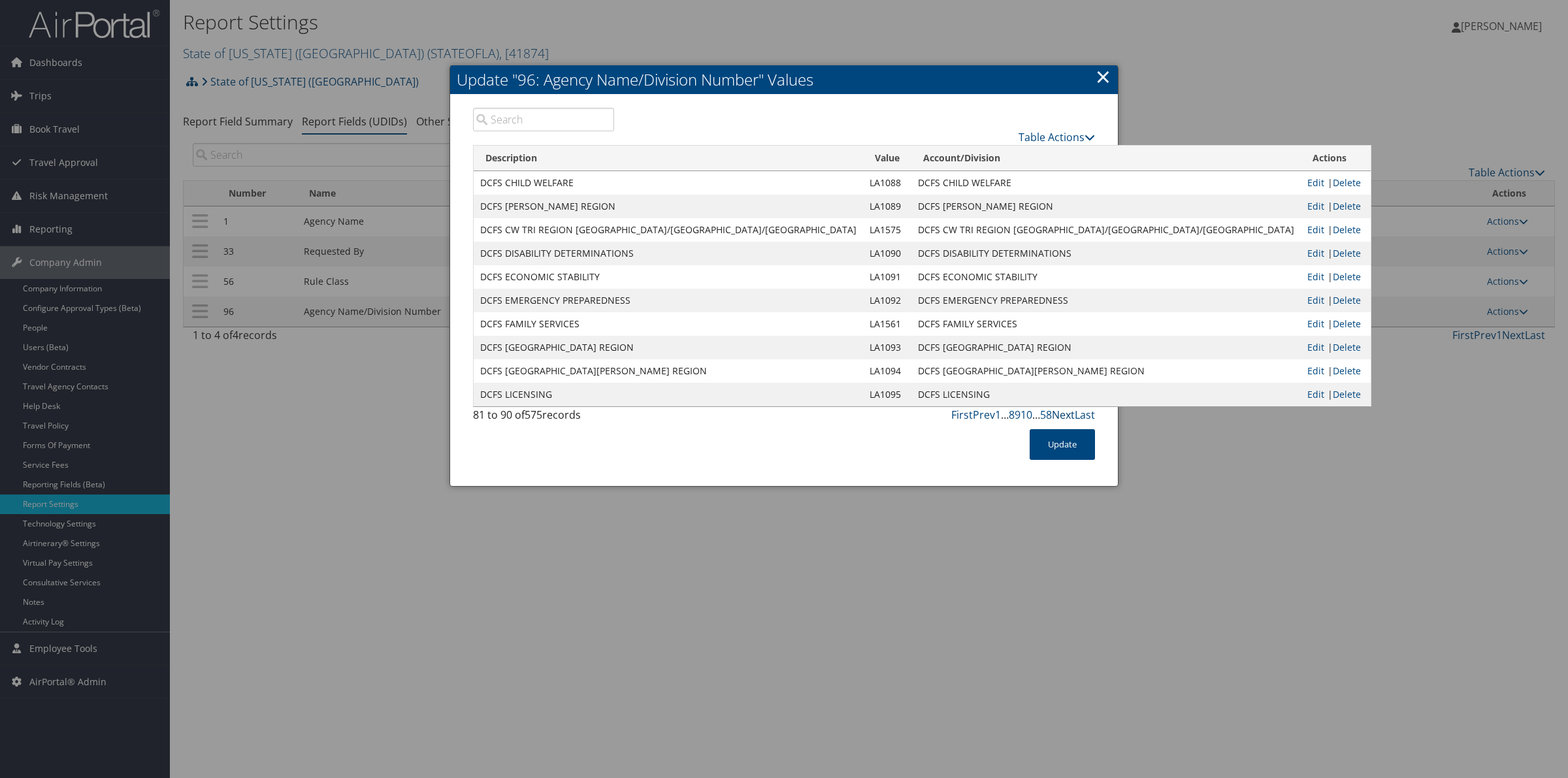
click at [1062, 414] on link "Next" at bounding box center [1063, 415] width 23 height 15
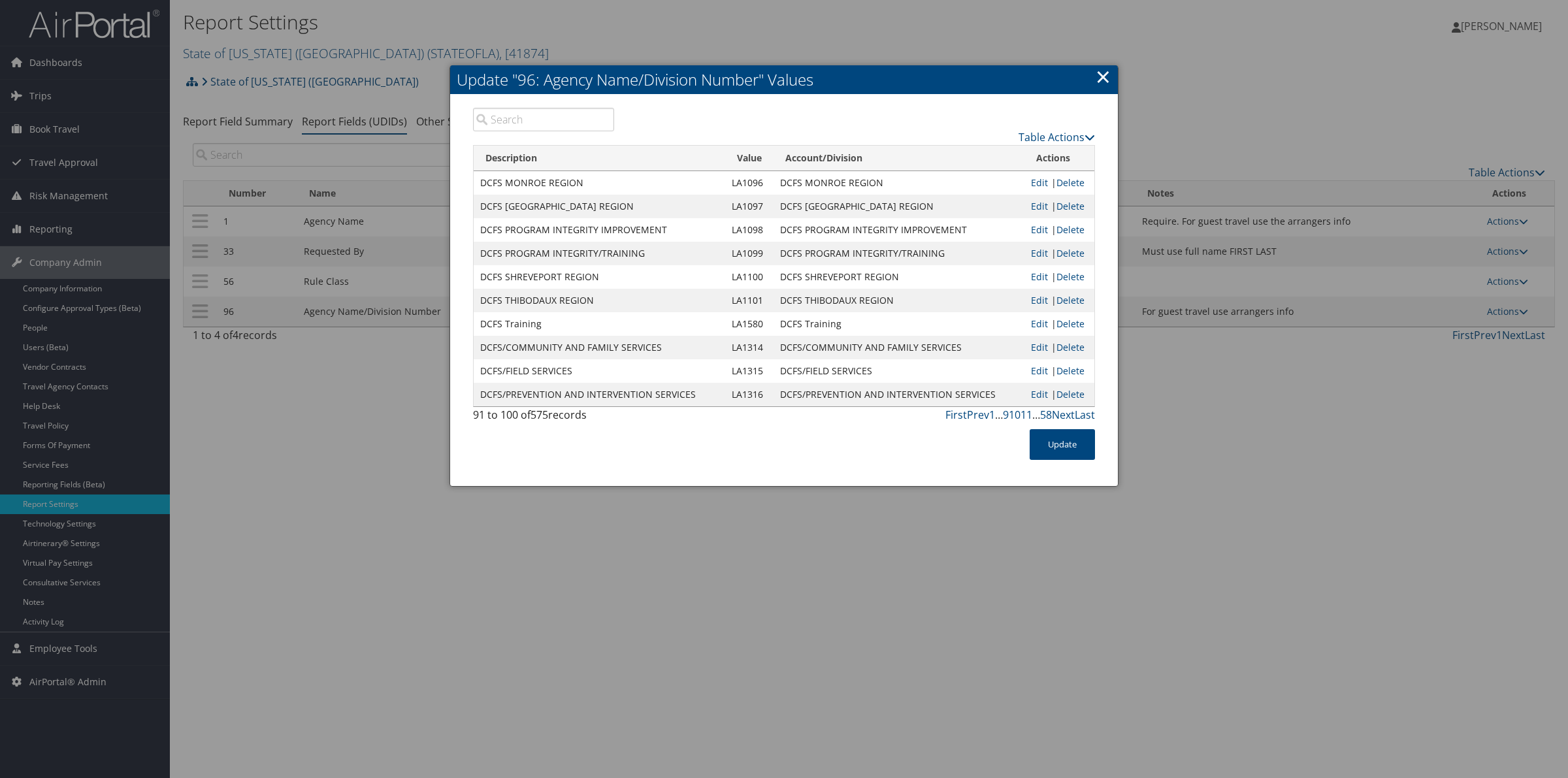
click at [745, 157] on th "Value" at bounding box center [750, 158] width 49 height 25
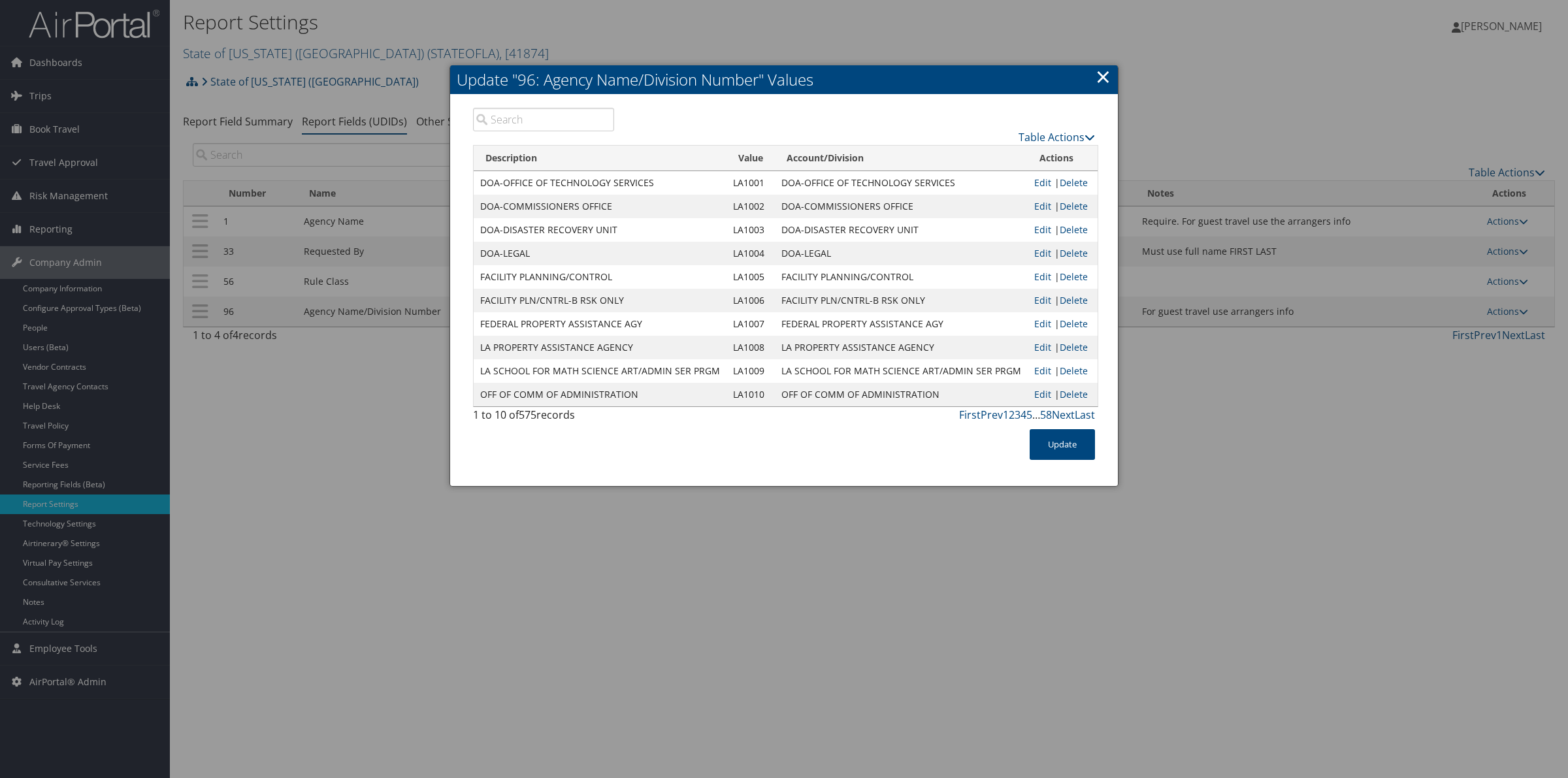
click at [745, 157] on th "Value" at bounding box center [751, 158] width 49 height 25
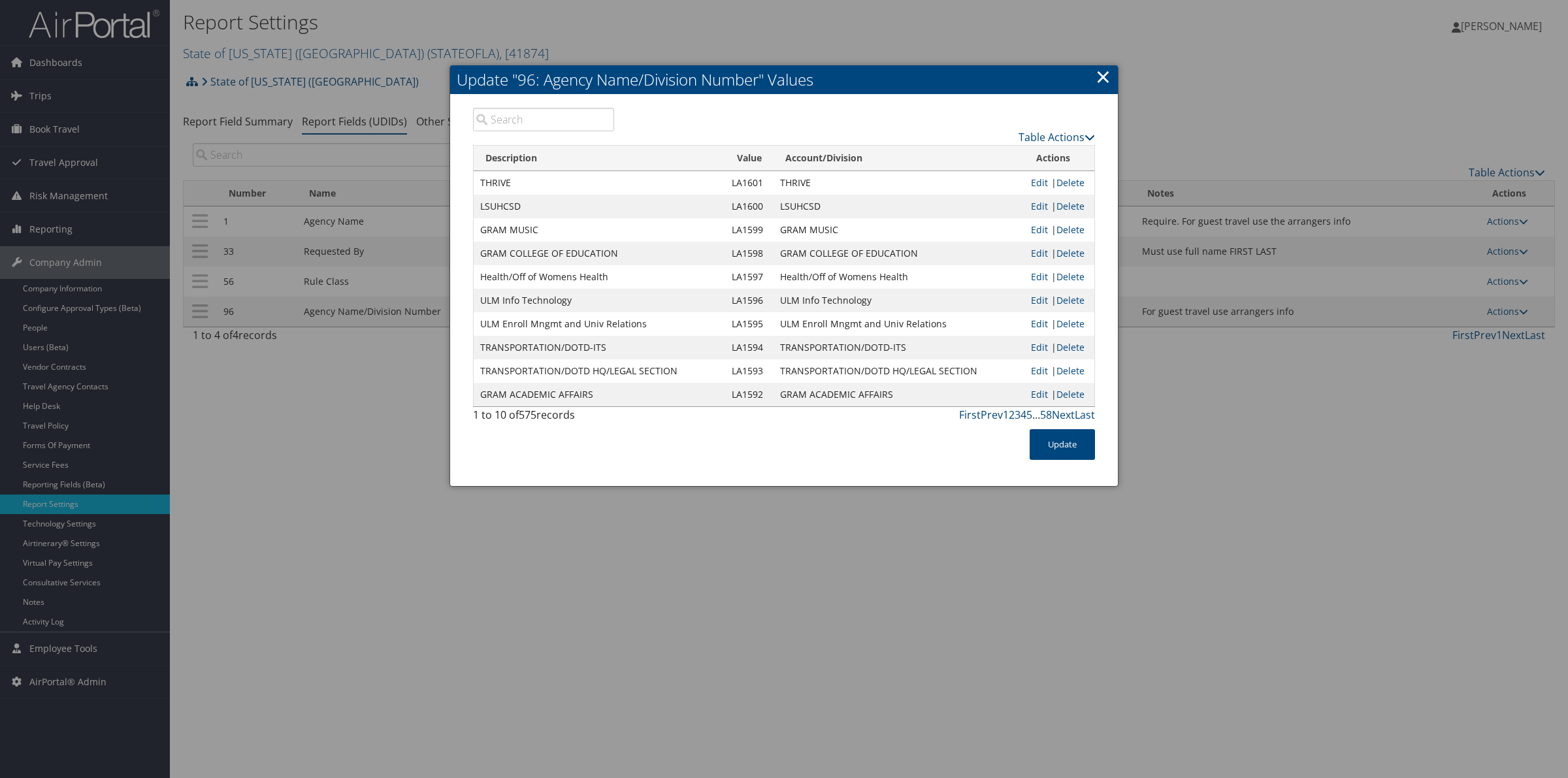
click at [503, 125] on input "search" at bounding box center [544, 119] width 141 height 24
type input "l"
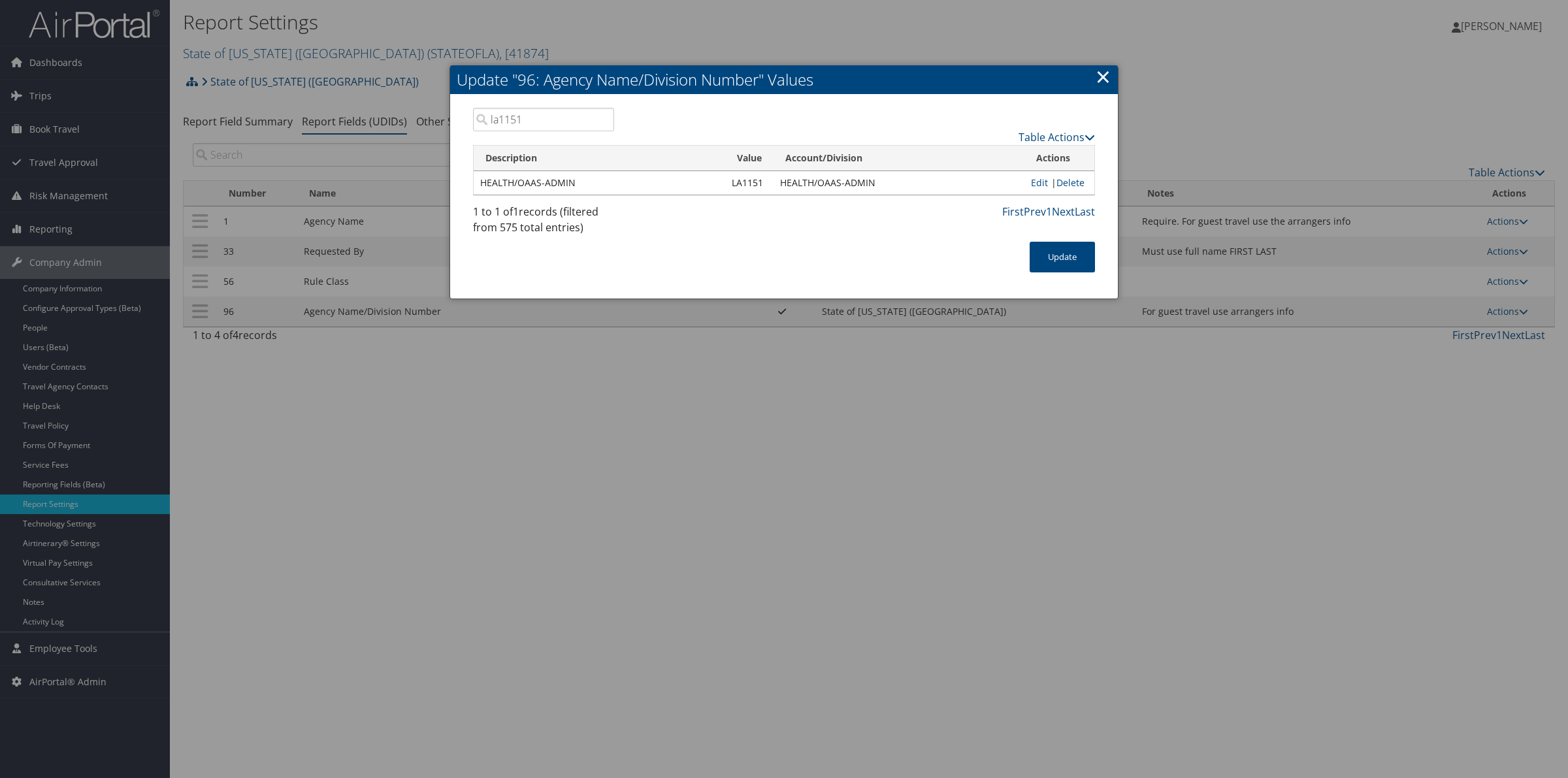
type input "la1151"
click at [1109, 79] on link "×" at bounding box center [1103, 76] width 15 height 26
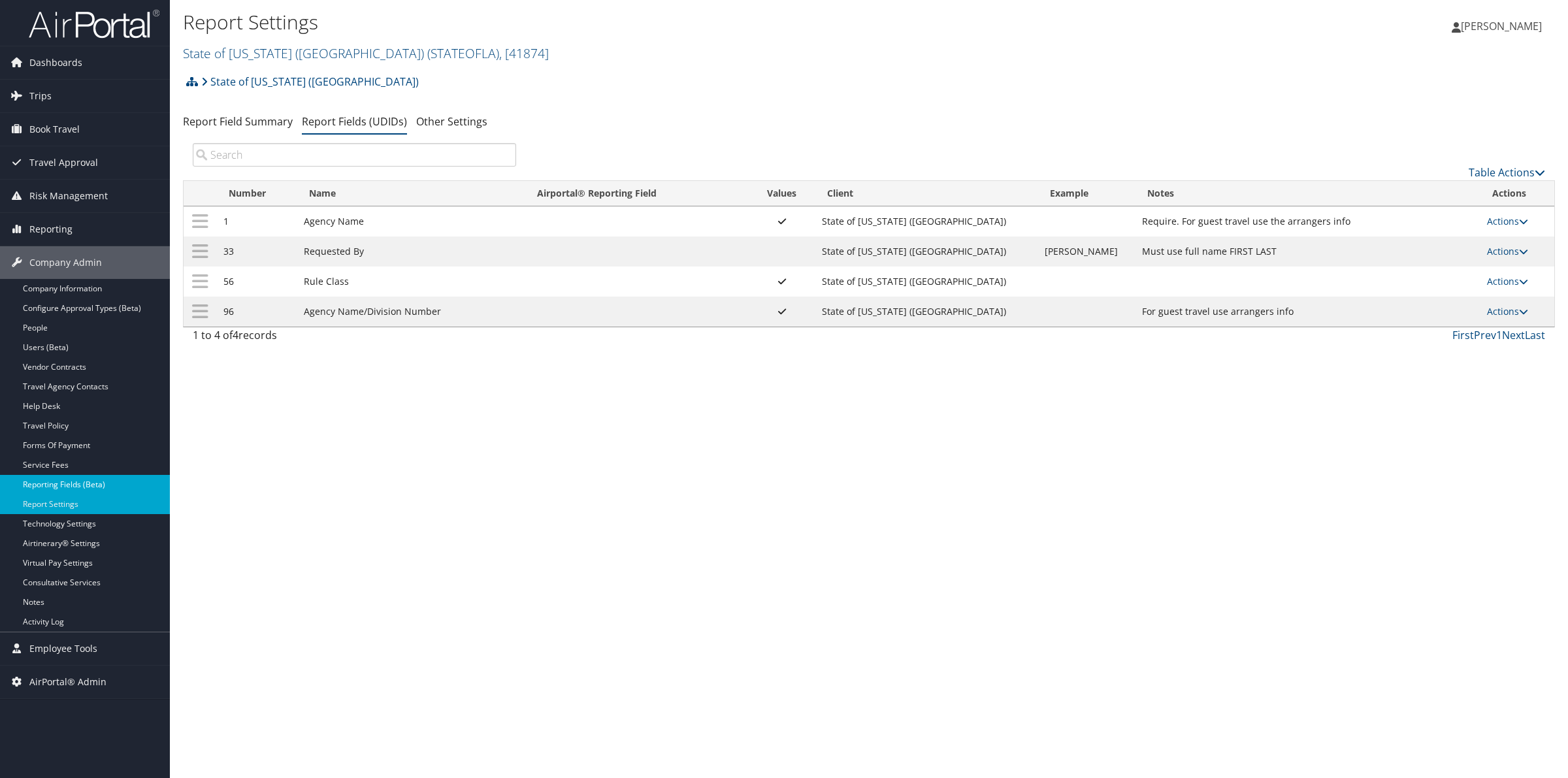
click at [101, 488] on link "Reporting Fields (Beta)" at bounding box center [84, 484] width 170 height 19
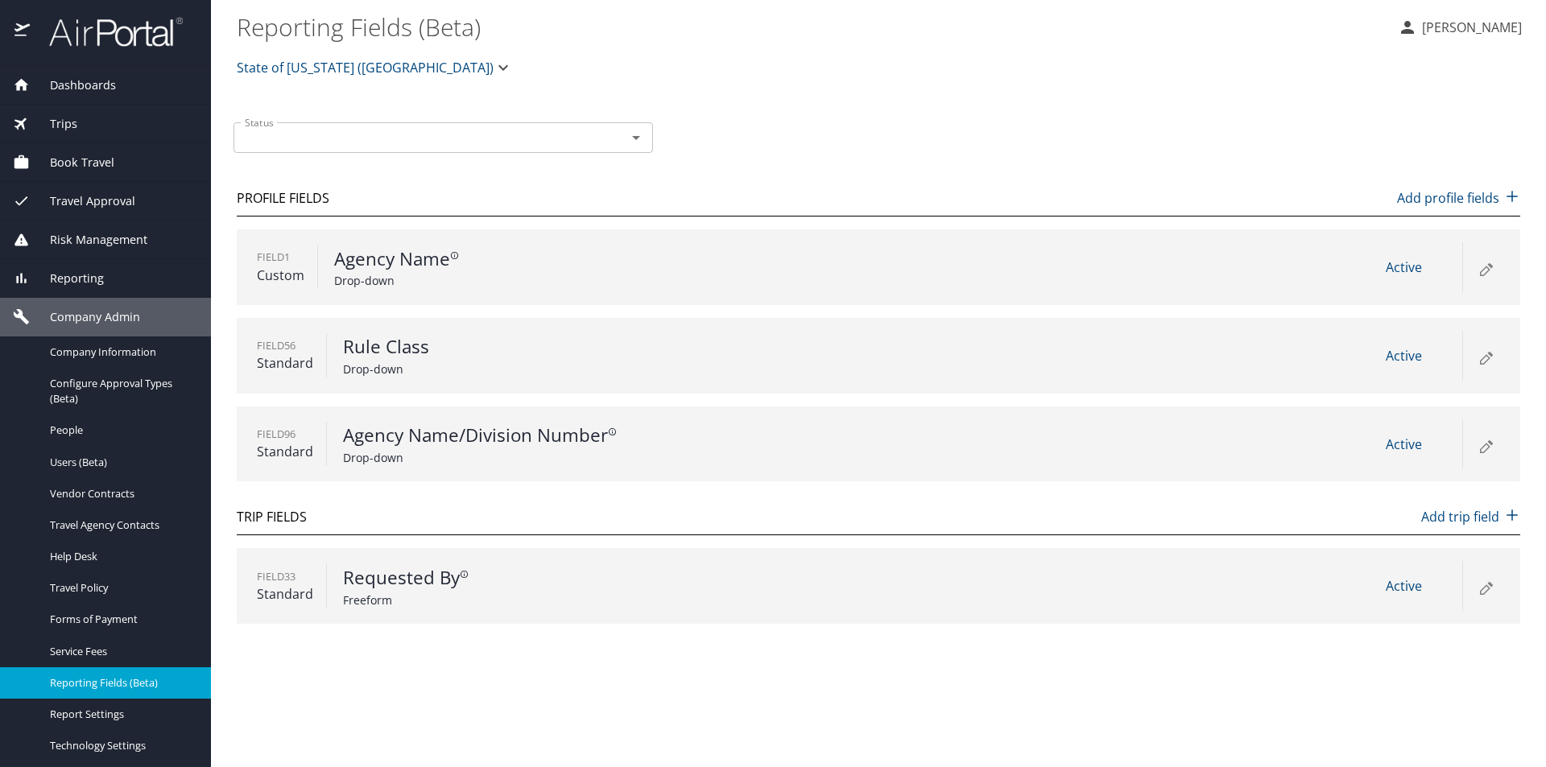
click at [62, 125] on span "Trips" at bounding box center [54, 124] width 48 height 18
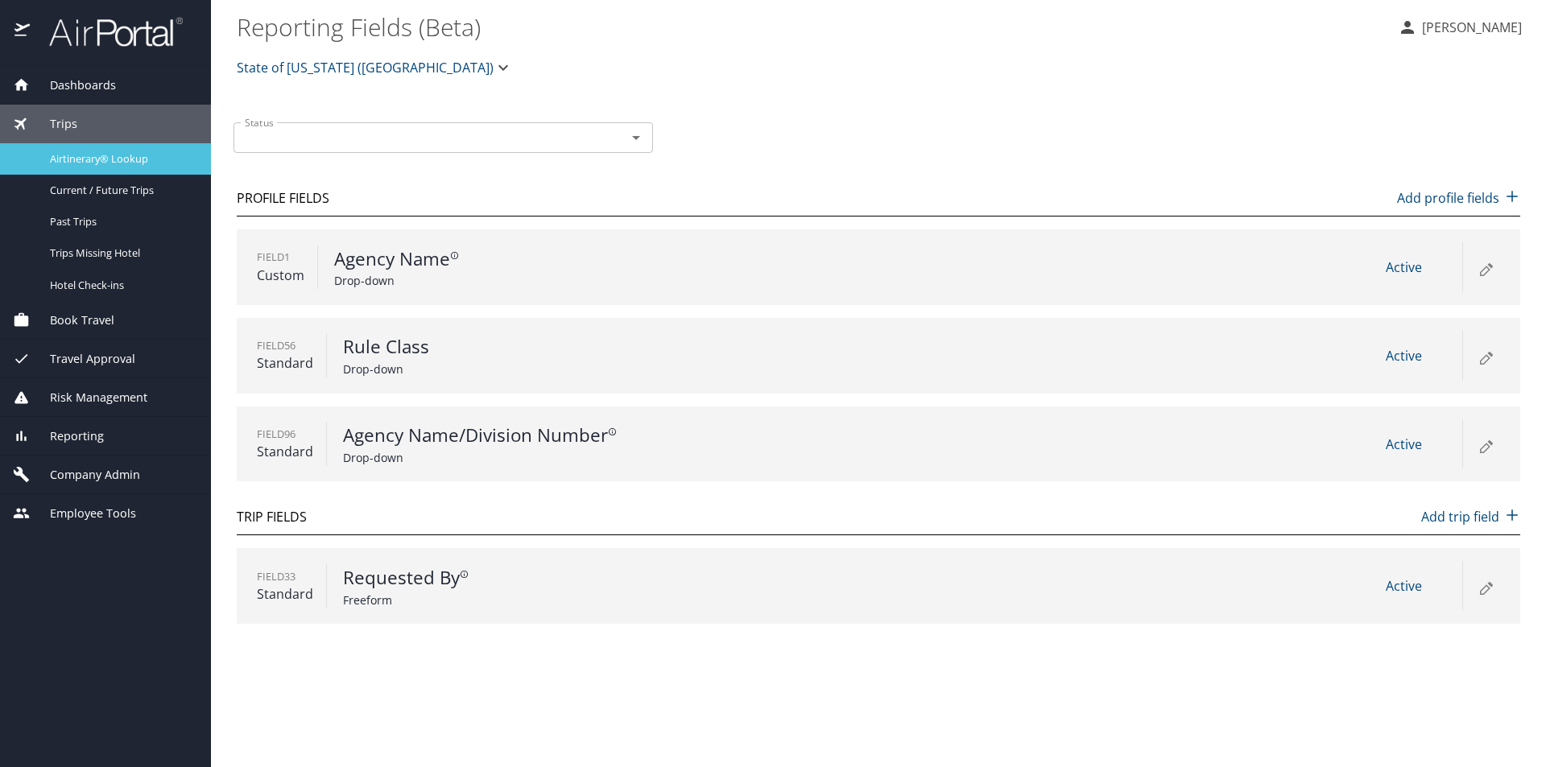
click at [67, 161] on span "Airtinerary® Lookup" at bounding box center [121, 158] width 142 height 15
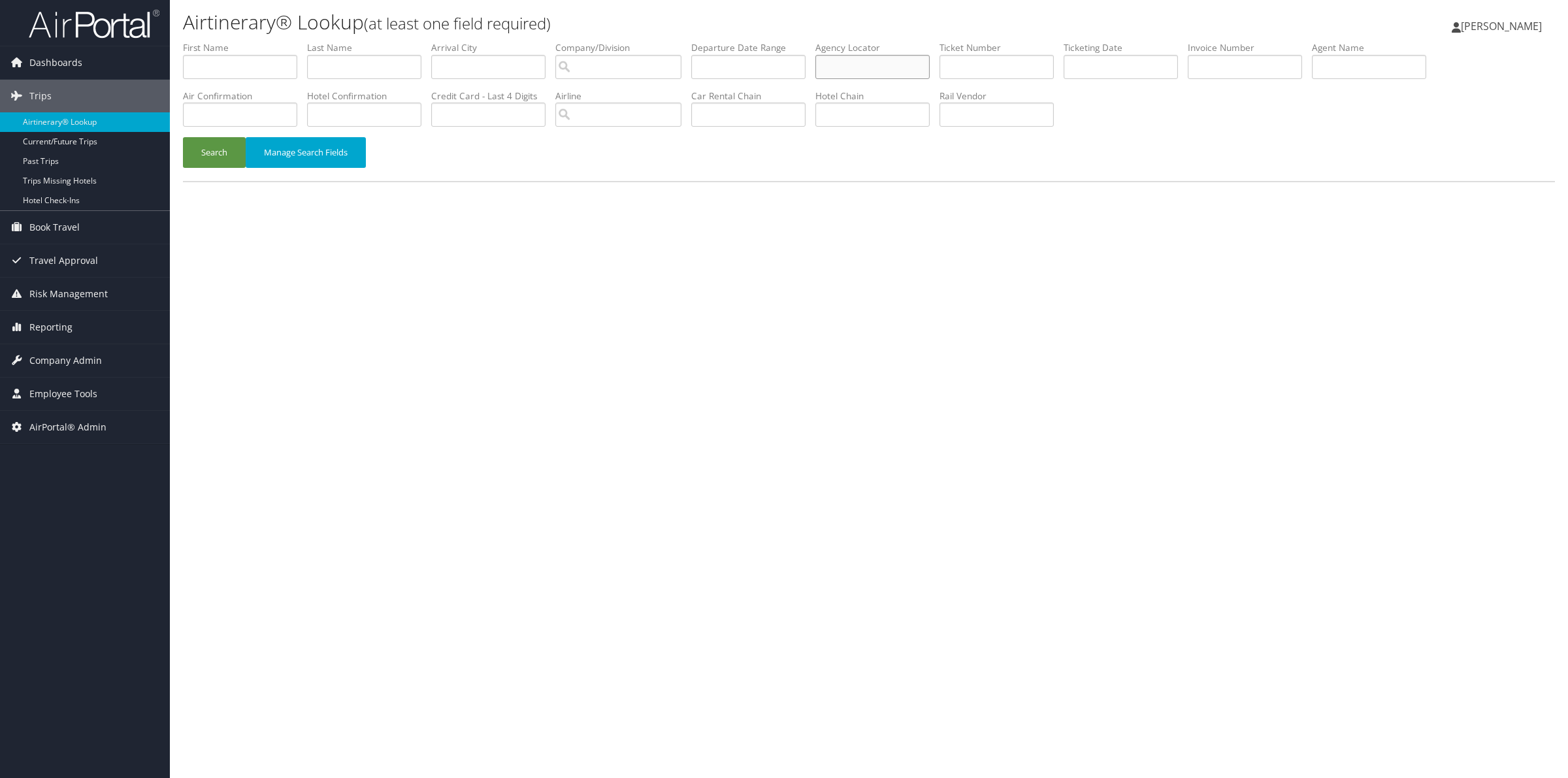
click at [881, 62] on input "text" at bounding box center [872, 67] width 114 height 24
paste input "DCKRPY"
type input "DCKRPY"
click at [204, 145] on button "Search" at bounding box center [213, 153] width 62 height 31
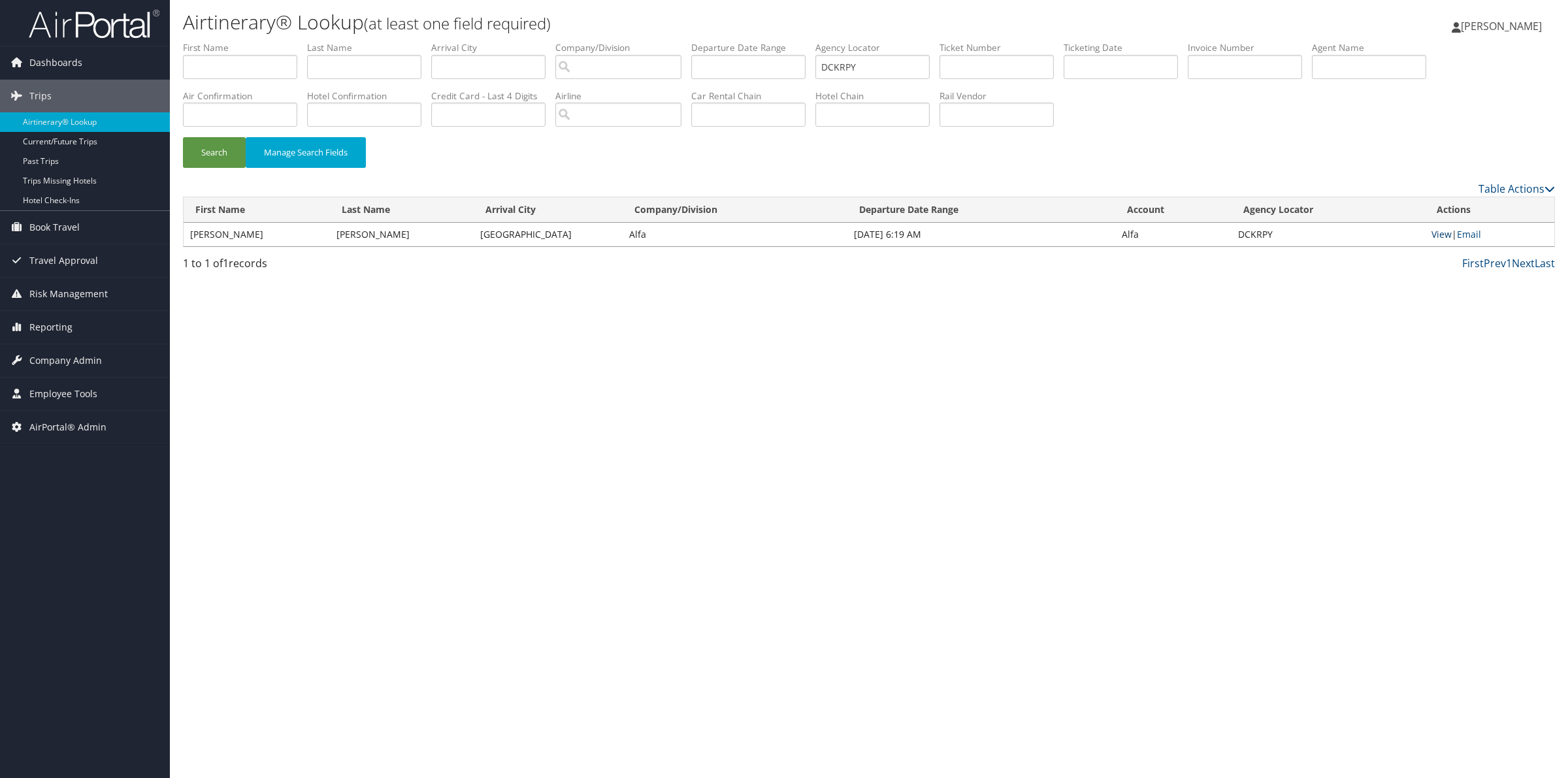
click at [1439, 234] on link "View" at bounding box center [1441, 234] width 20 height 12
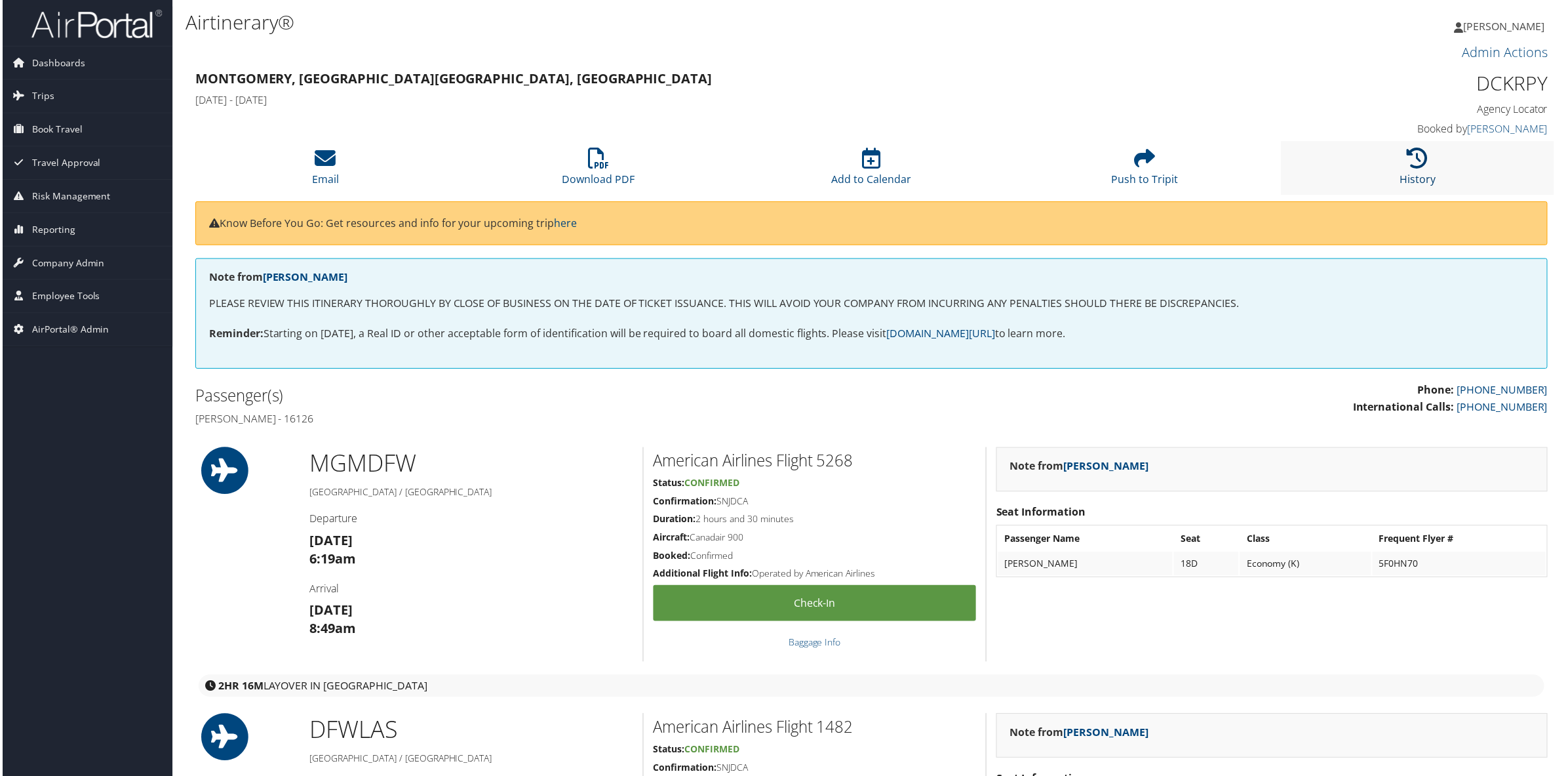
click at [1413, 163] on icon at bounding box center [1420, 159] width 21 height 21
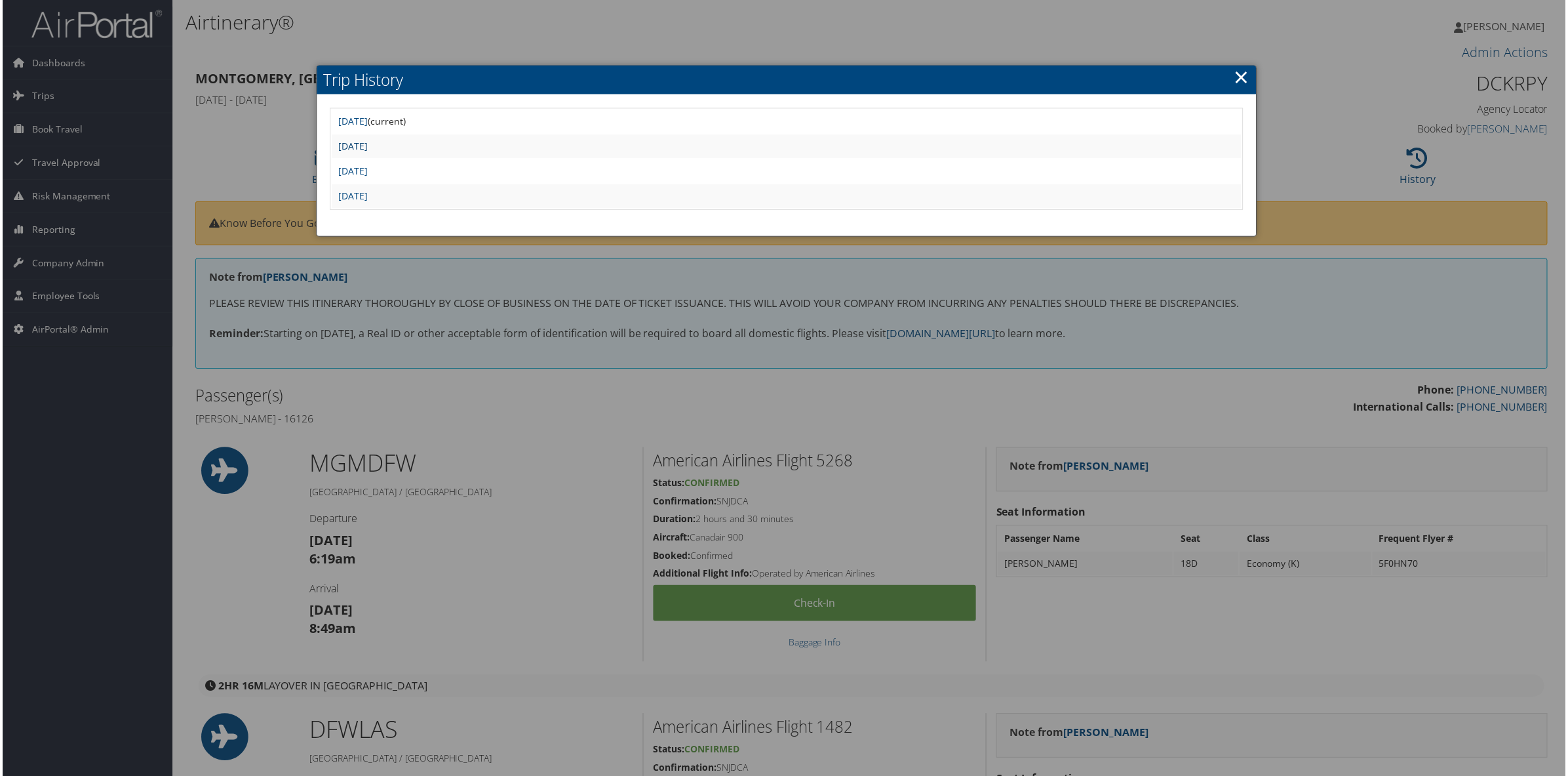
click at [366, 144] on link "[DATE]" at bounding box center [352, 146] width 29 height 12
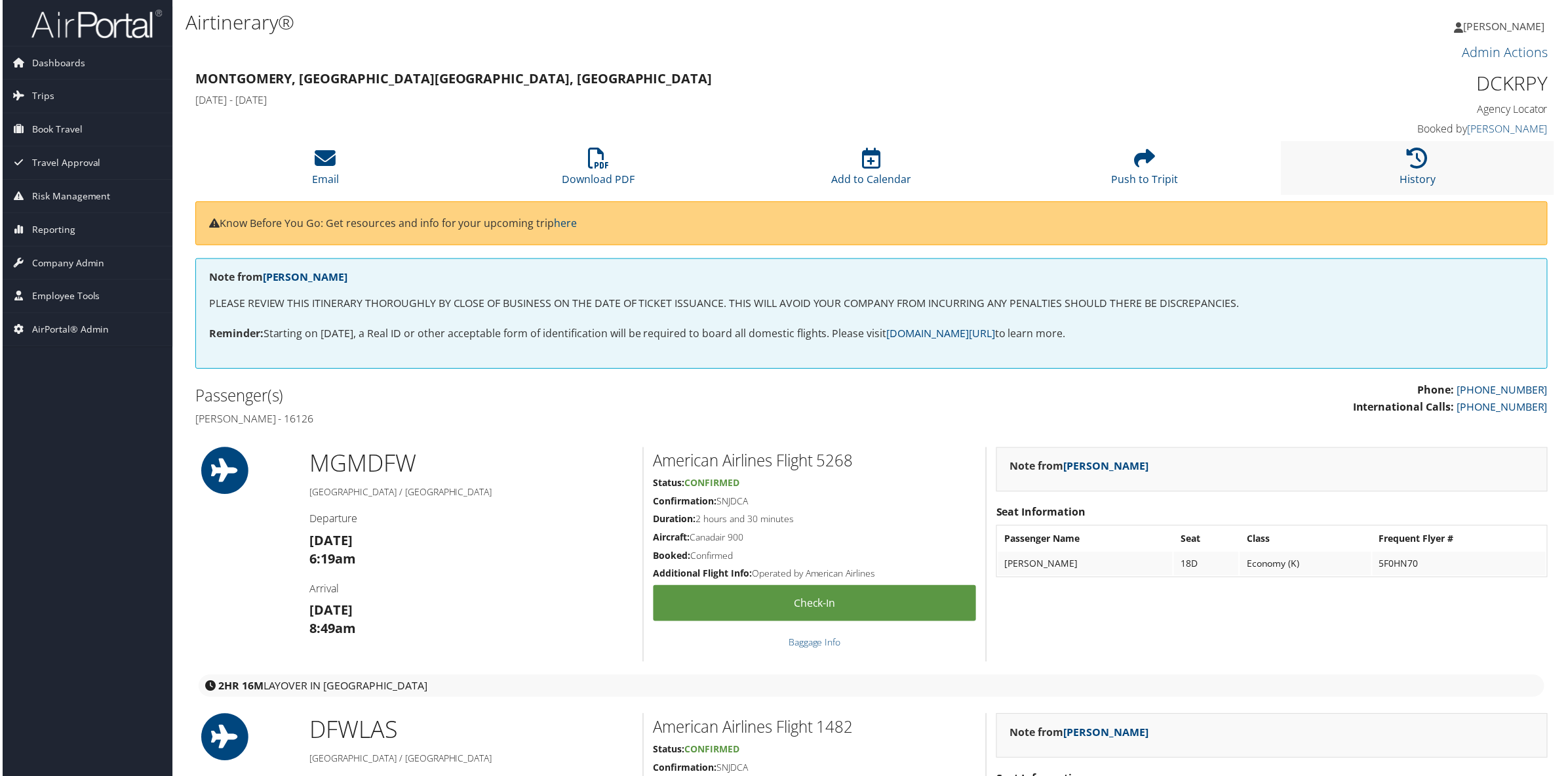
click at [1441, 176] on li "History" at bounding box center [1420, 168] width 274 height 53
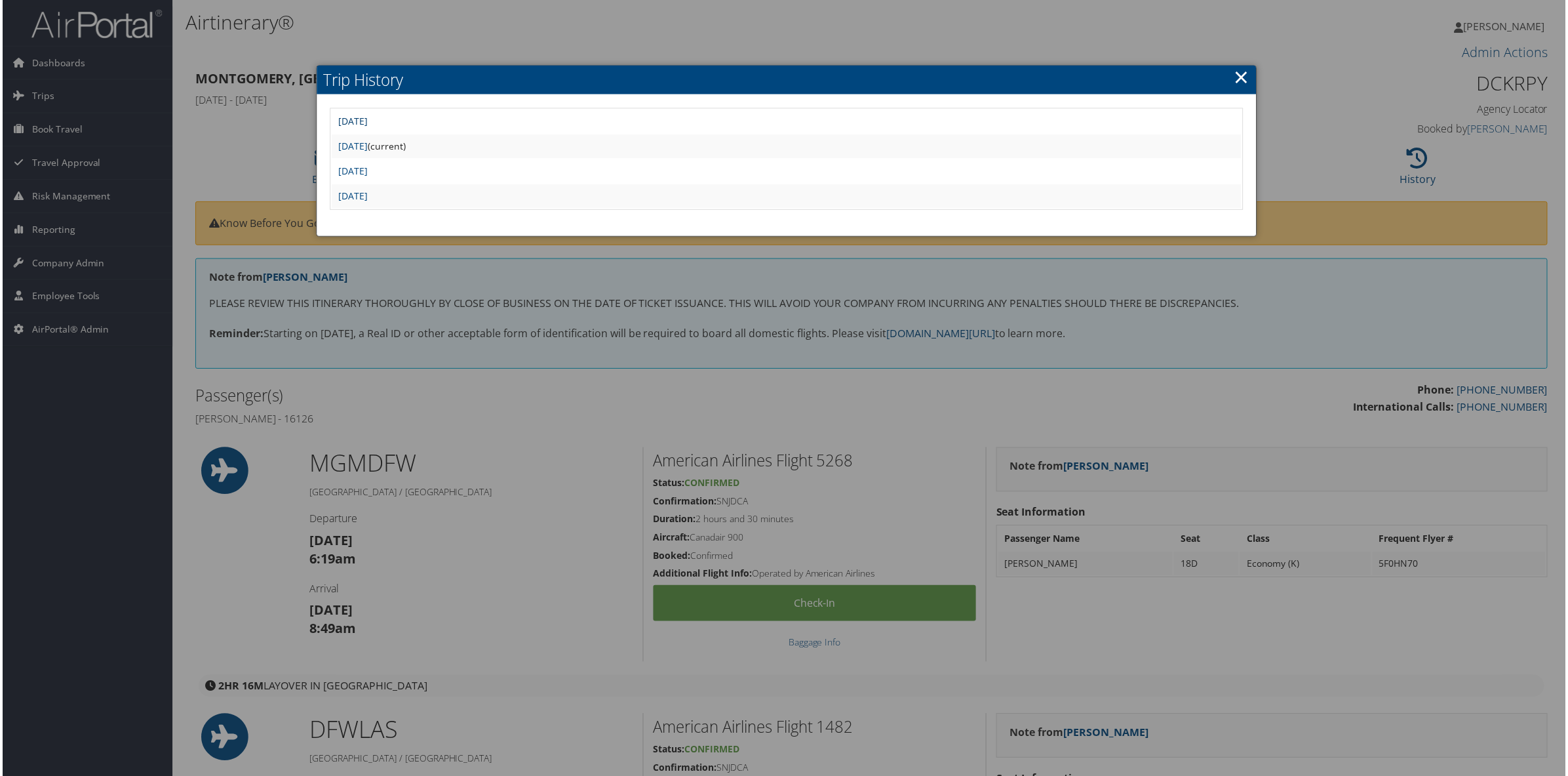
click at [366, 119] on link "Tue Sep 9 12:18:41 MDT 2025" at bounding box center [352, 121] width 29 height 12
